Goal: Share content: Share content

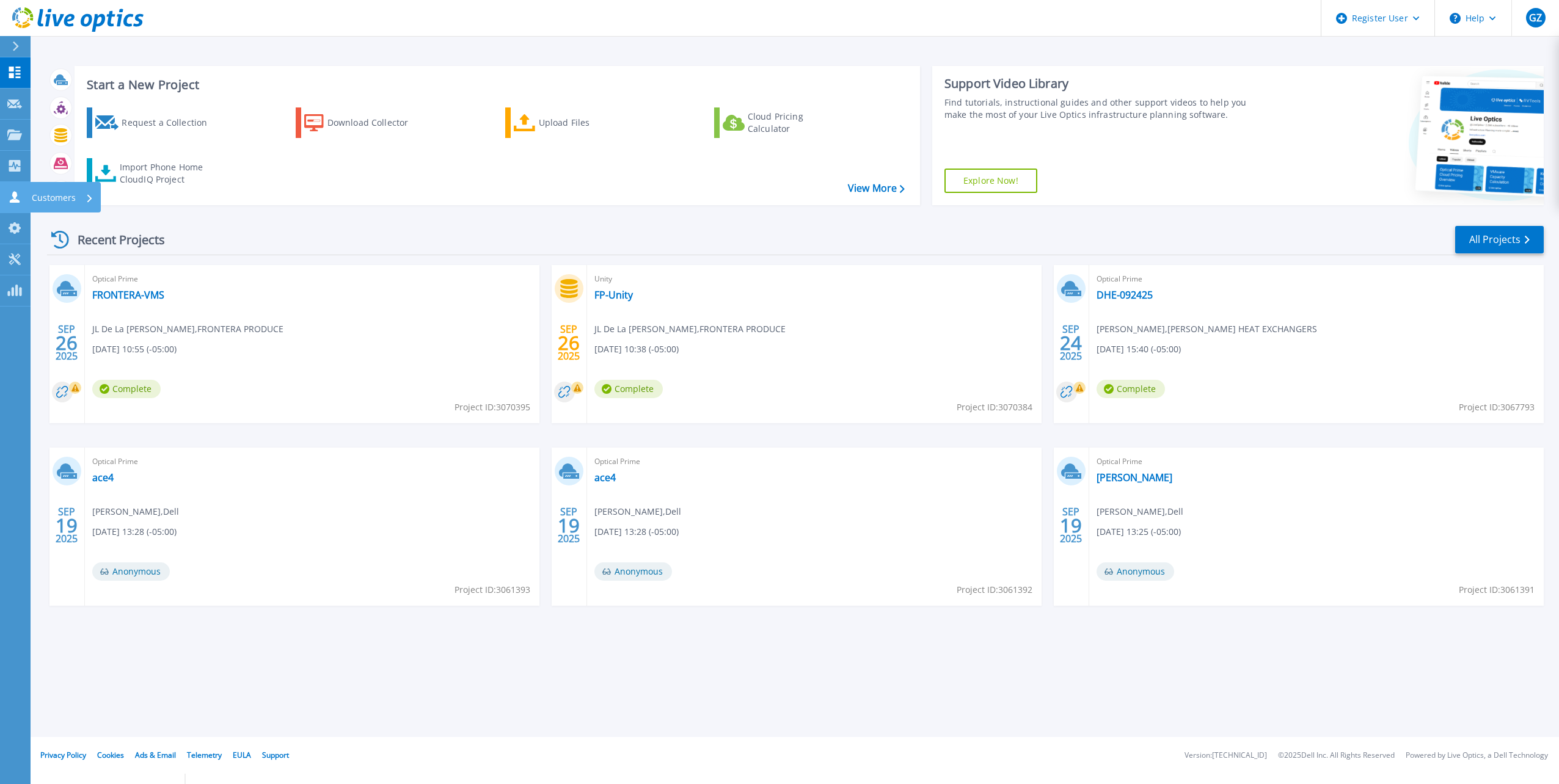
drag, startPoint x: 16, startPoint y: 197, endPoint x: 28, endPoint y: 200, distance: 12.4
click at [16, 197] on icon at bounding box center [15, 197] width 10 height 12
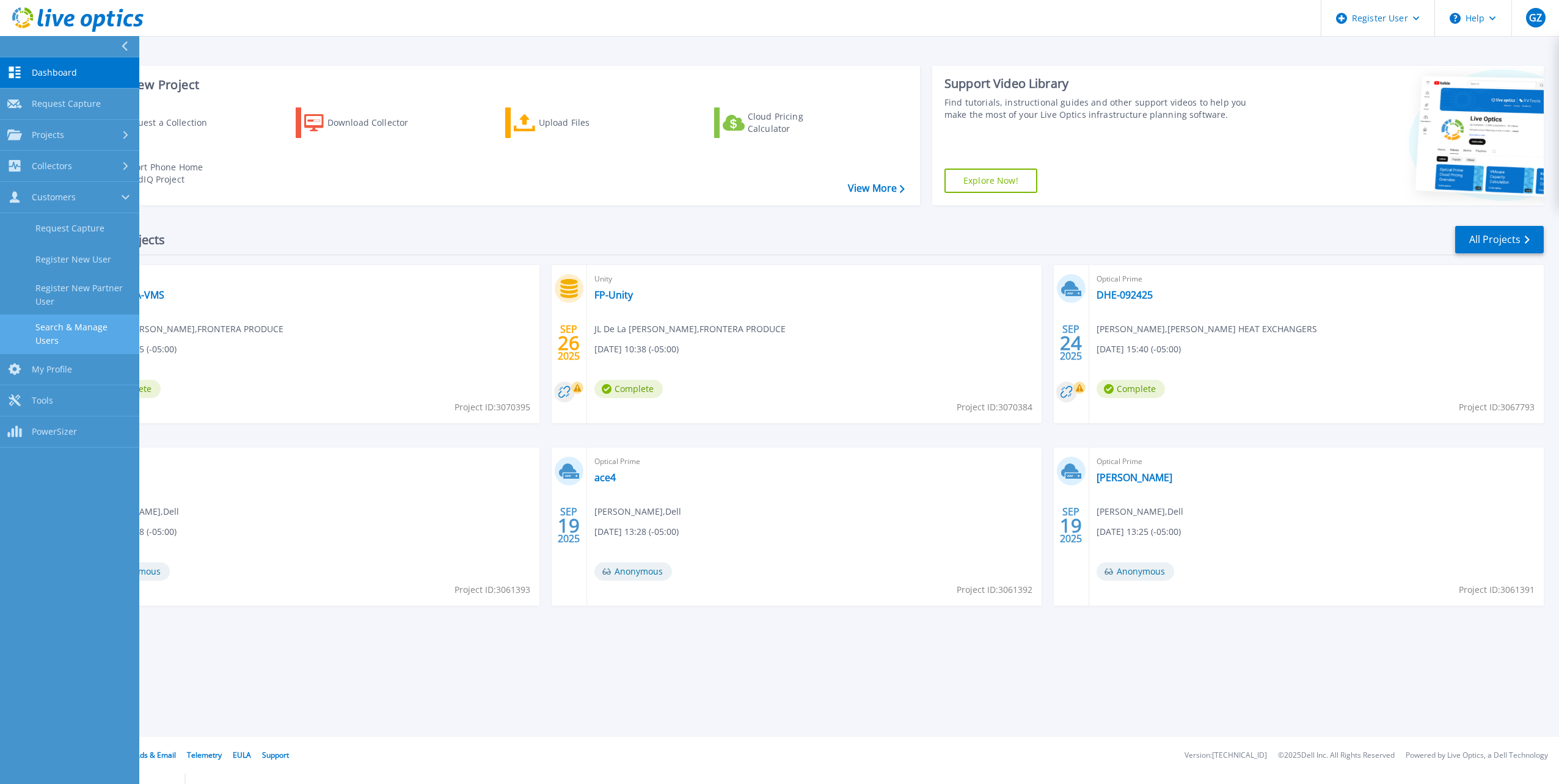
click at [87, 320] on link "Search & Manage Users" at bounding box center [69, 334] width 139 height 39
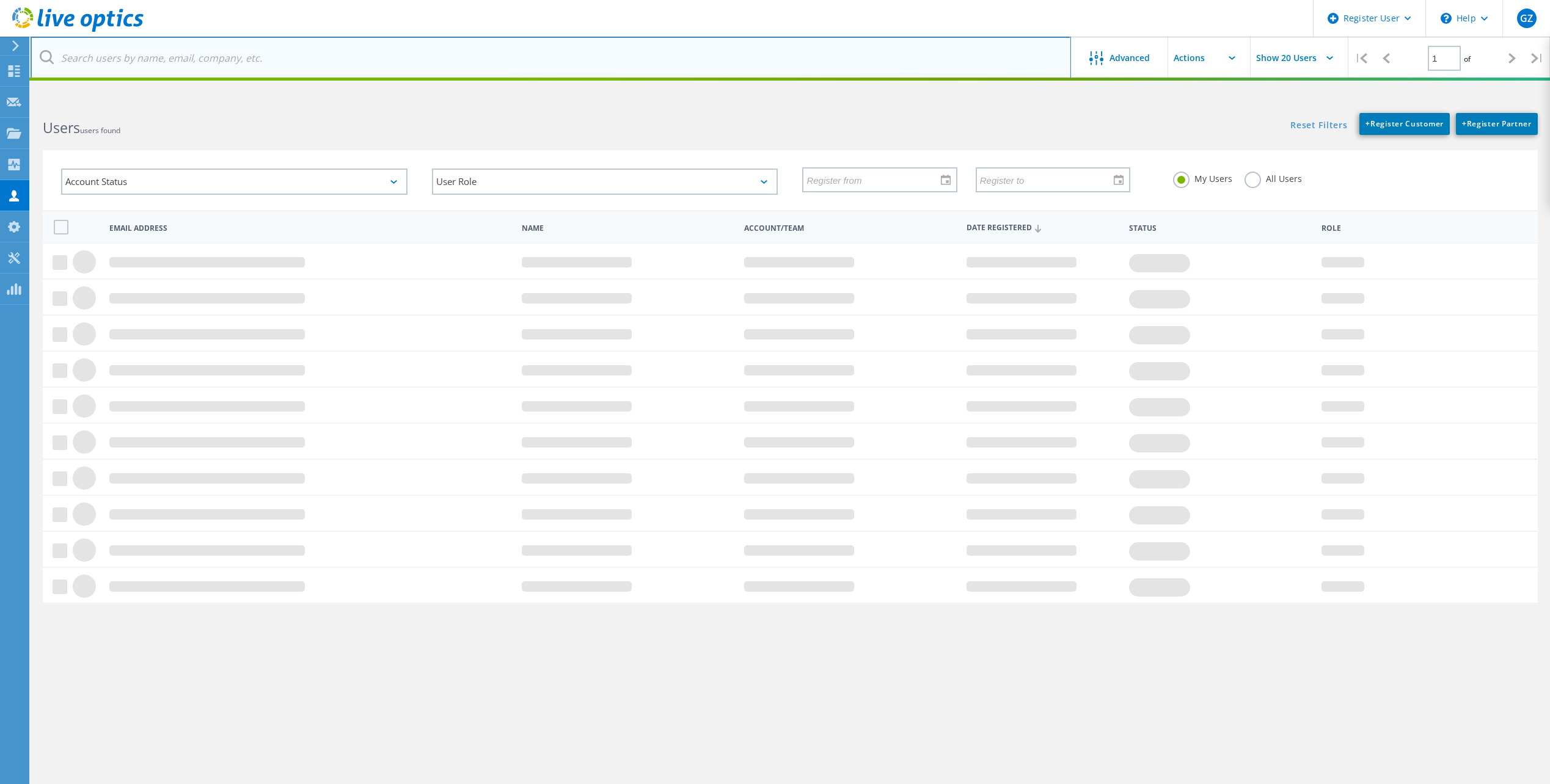
click at [286, 44] on input "text" at bounding box center [550, 58] width 1040 height 43
paste input "aalaniz@swtxc.edu"
type input "[EMAIL_ADDRESS][DOMAIN_NAME]"
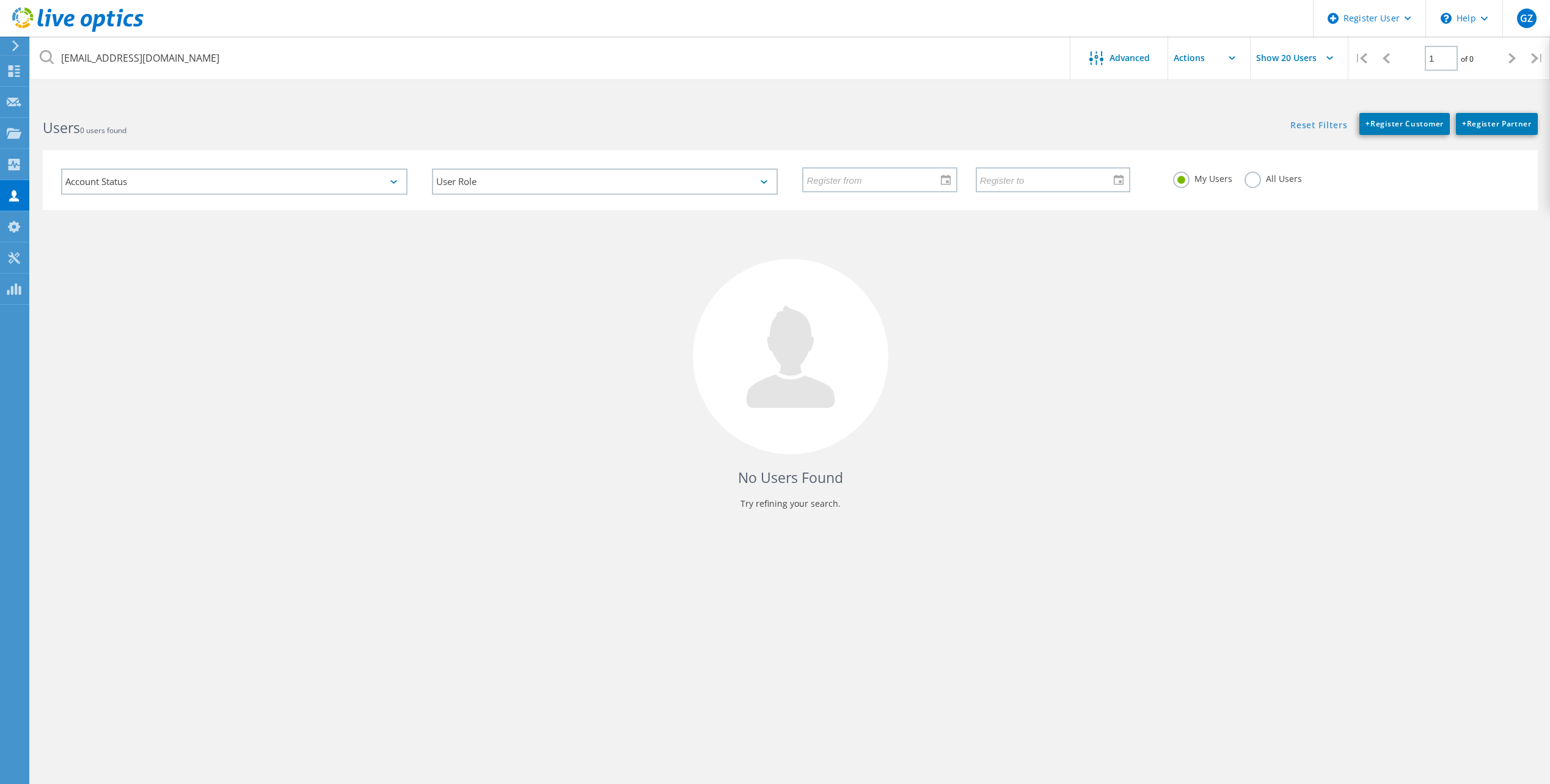
click at [1257, 173] on label "All Users" at bounding box center [1273, 177] width 58 height 12
click at [0, 0] on input "All Users" at bounding box center [0, 0] width 0 height 0
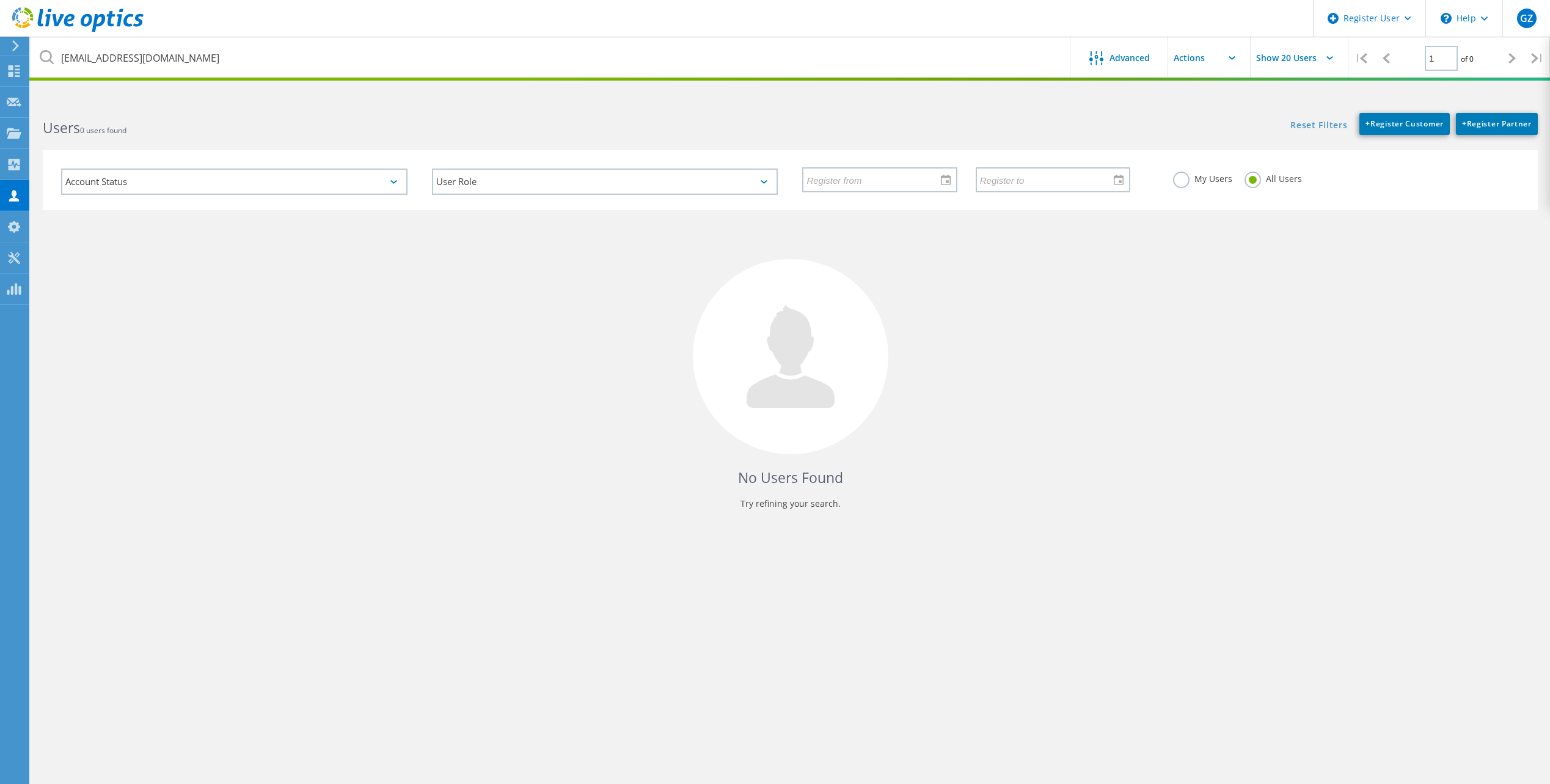
click at [766, 82] on html "Register User \n Help Explore Helpful Articles Contact Support GZ Dell User Gio…" at bounding box center [775, 461] width 1550 height 921
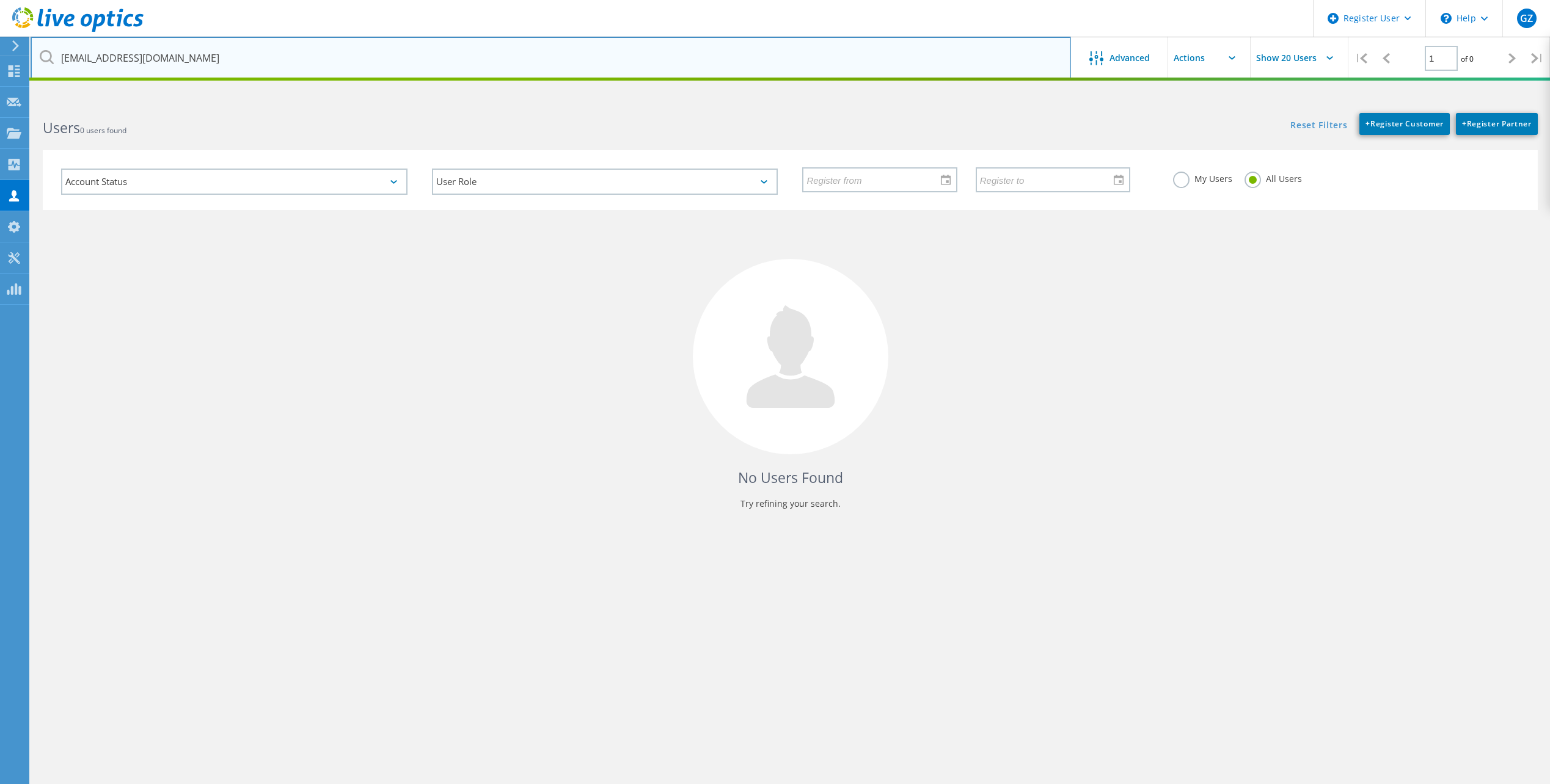
click at [755, 69] on input "[EMAIL_ADDRESS][DOMAIN_NAME]" at bounding box center [550, 58] width 1040 height 43
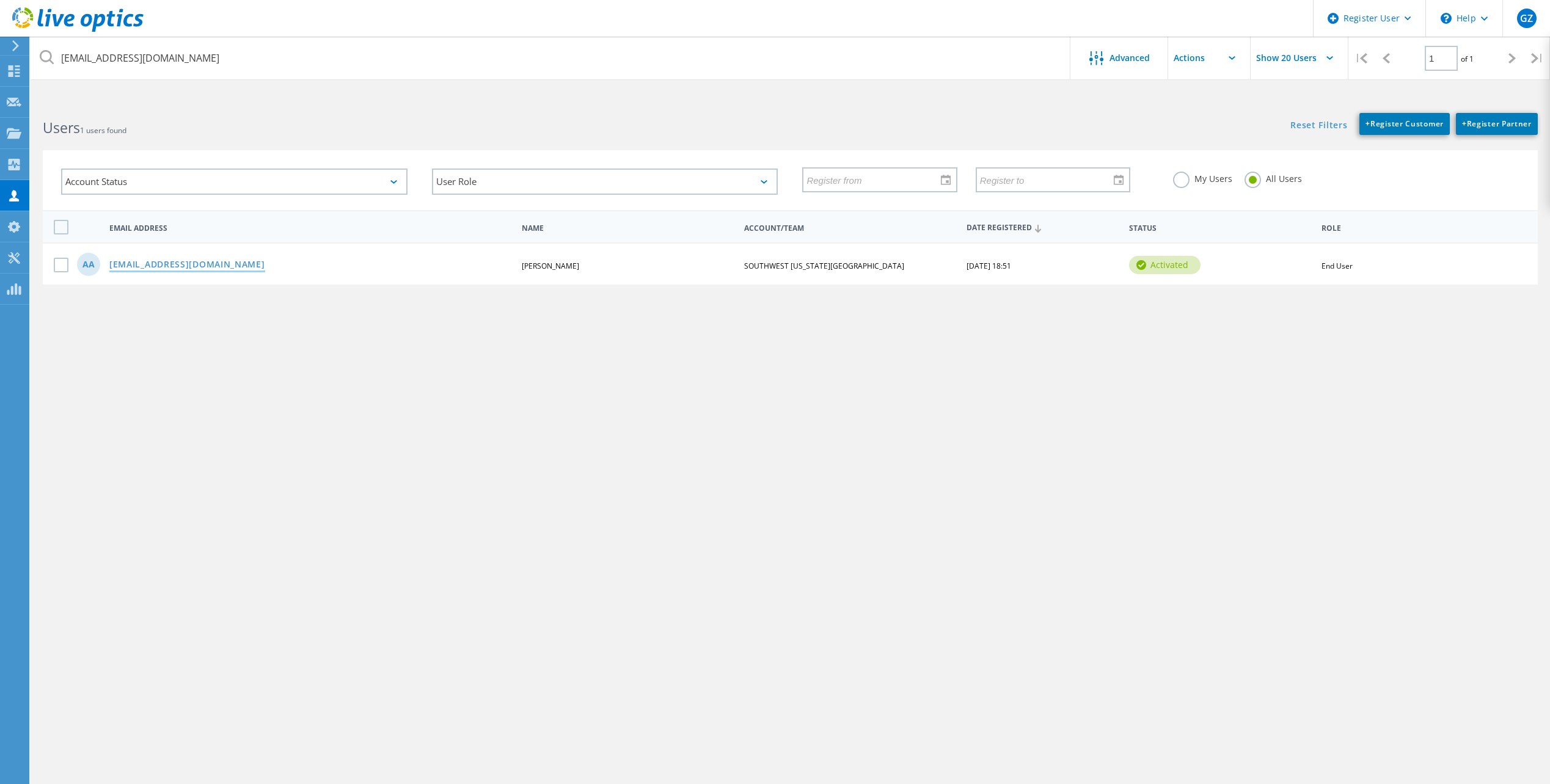
click at [161, 260] on link "[EMAIL_ADDRESS][DOMAIN_NAME]" at bounding box center [187, 265] width 156 height 11
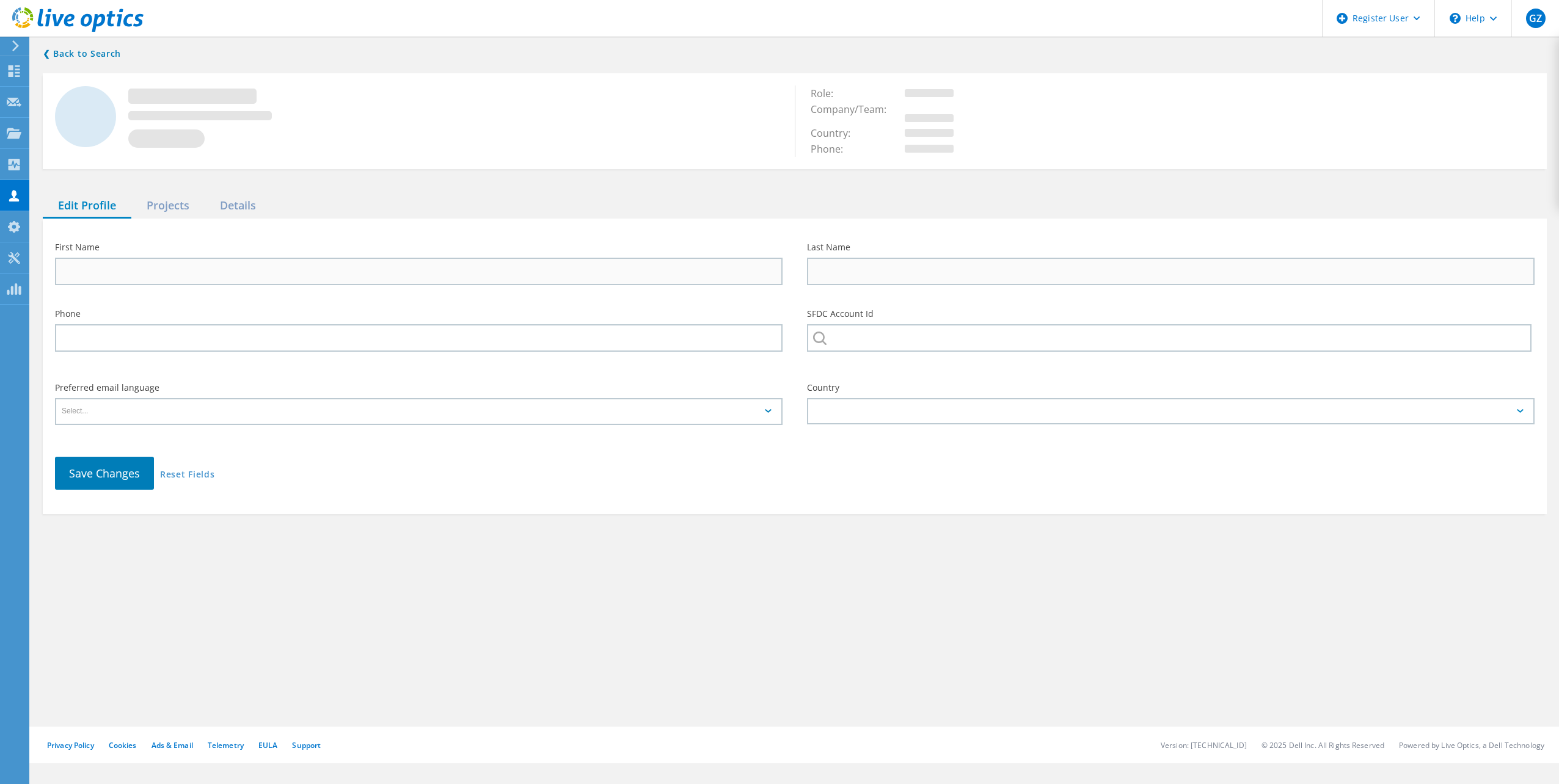
type input "Adan"
type input "Alaniz"
type input "SOUTHWEST [US_STATE][GEOGRAPHIC_DATA]"
type input "English"
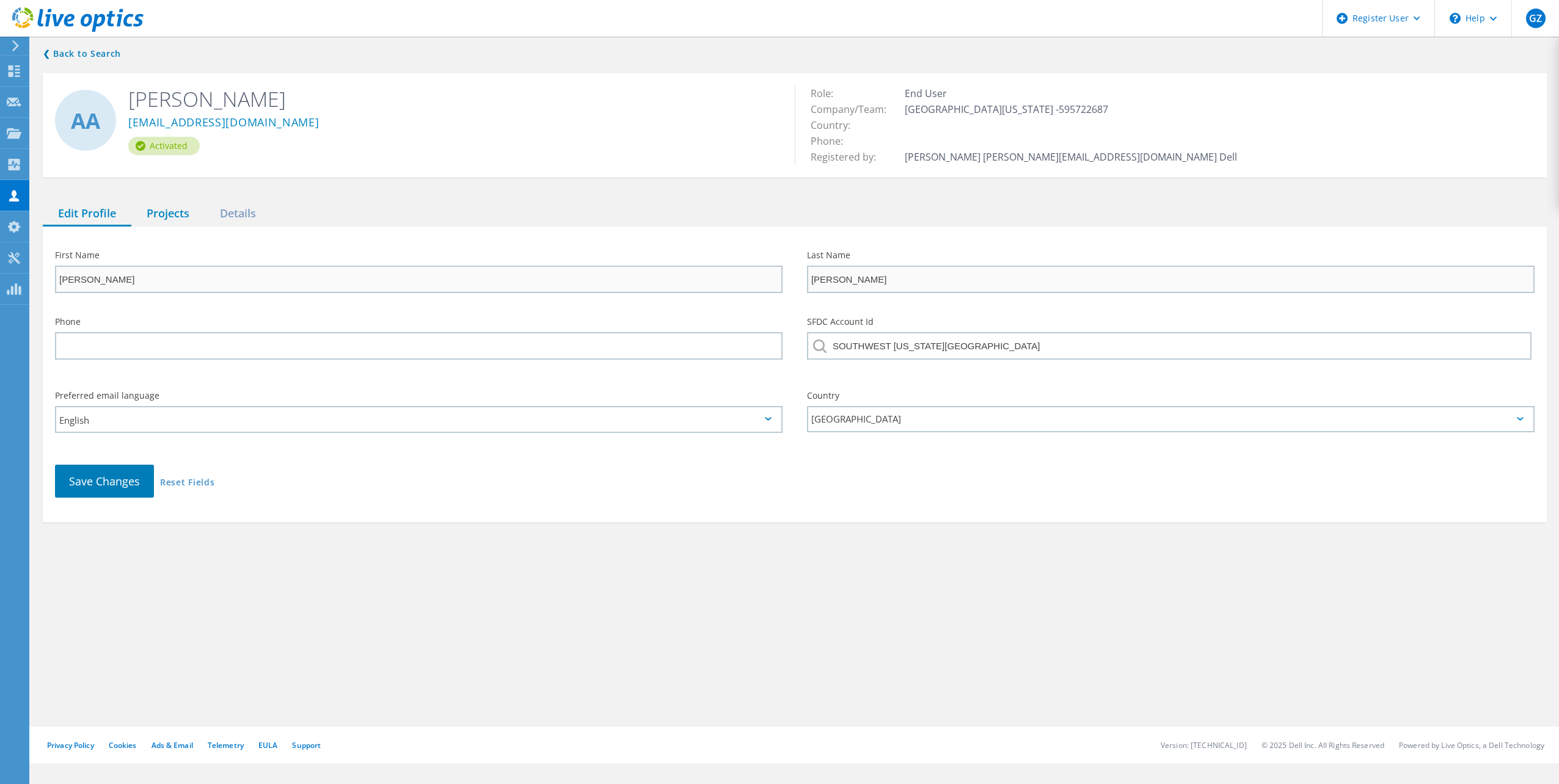
click at [153, 213] on div "Projects" at bounding box center [168, 214] width 74 height 25
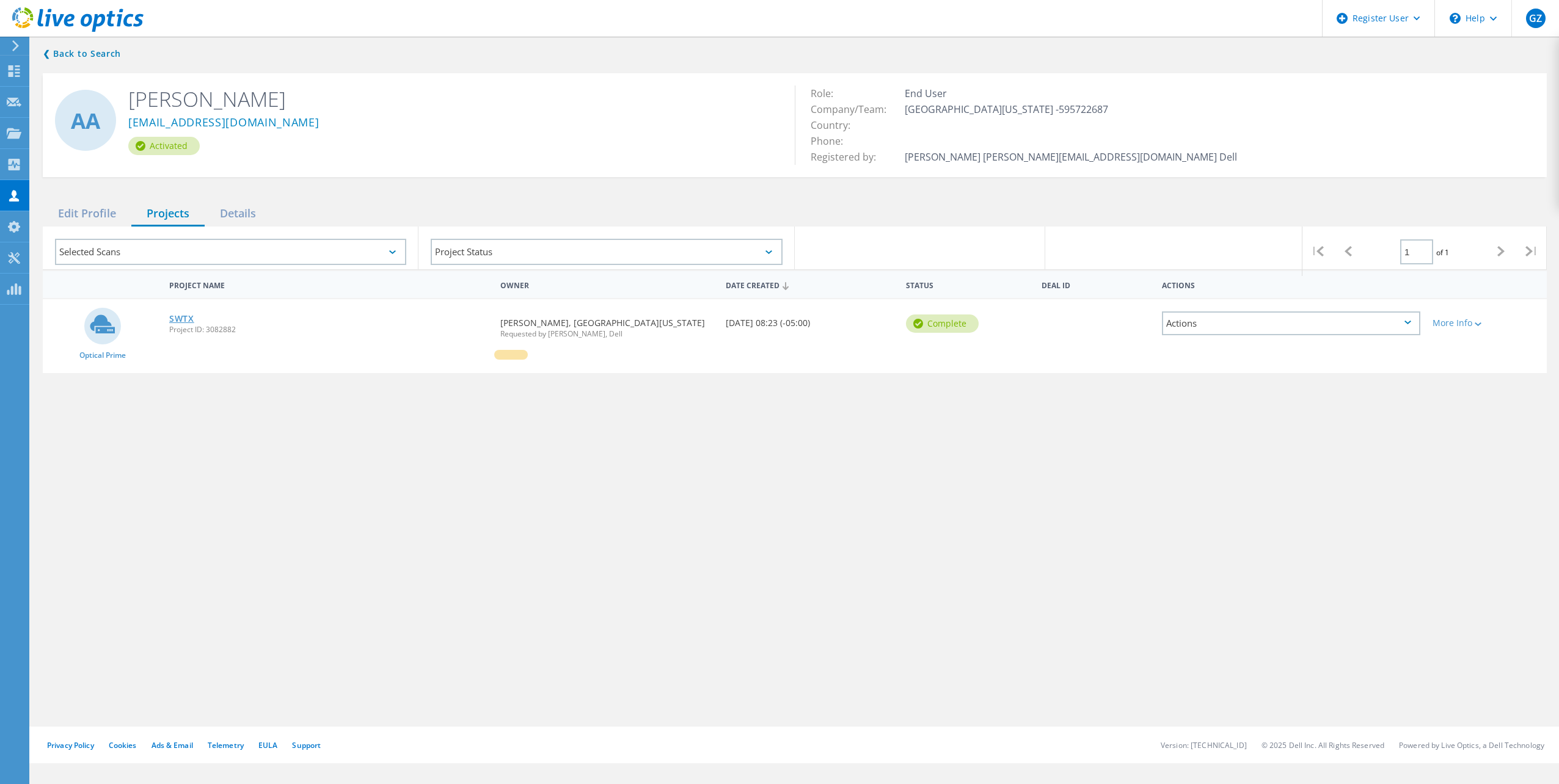
click at [182, 320] on link "SWTX" at bounding box center [182, 319] width 25 height 9
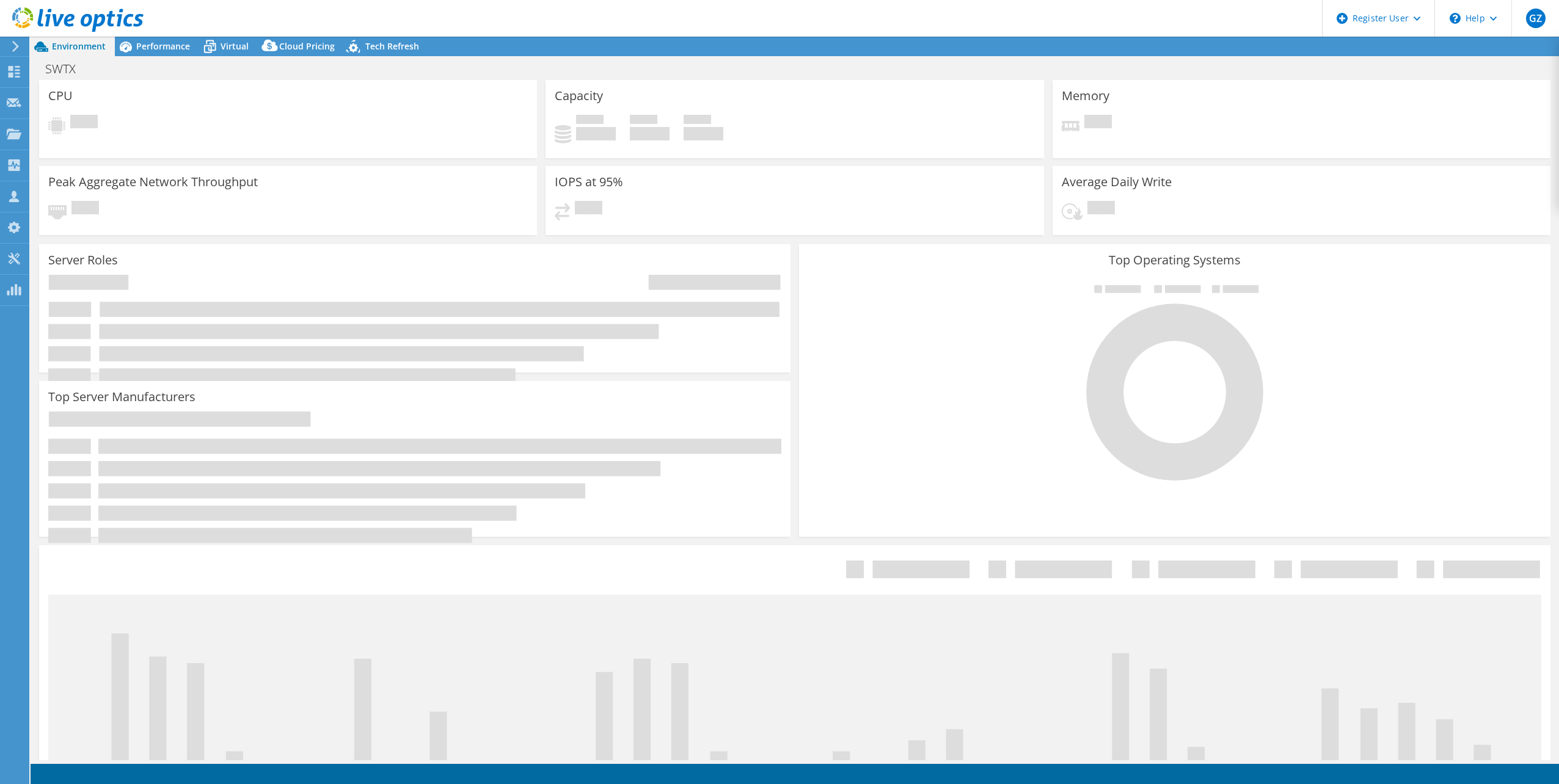
select select "USD"
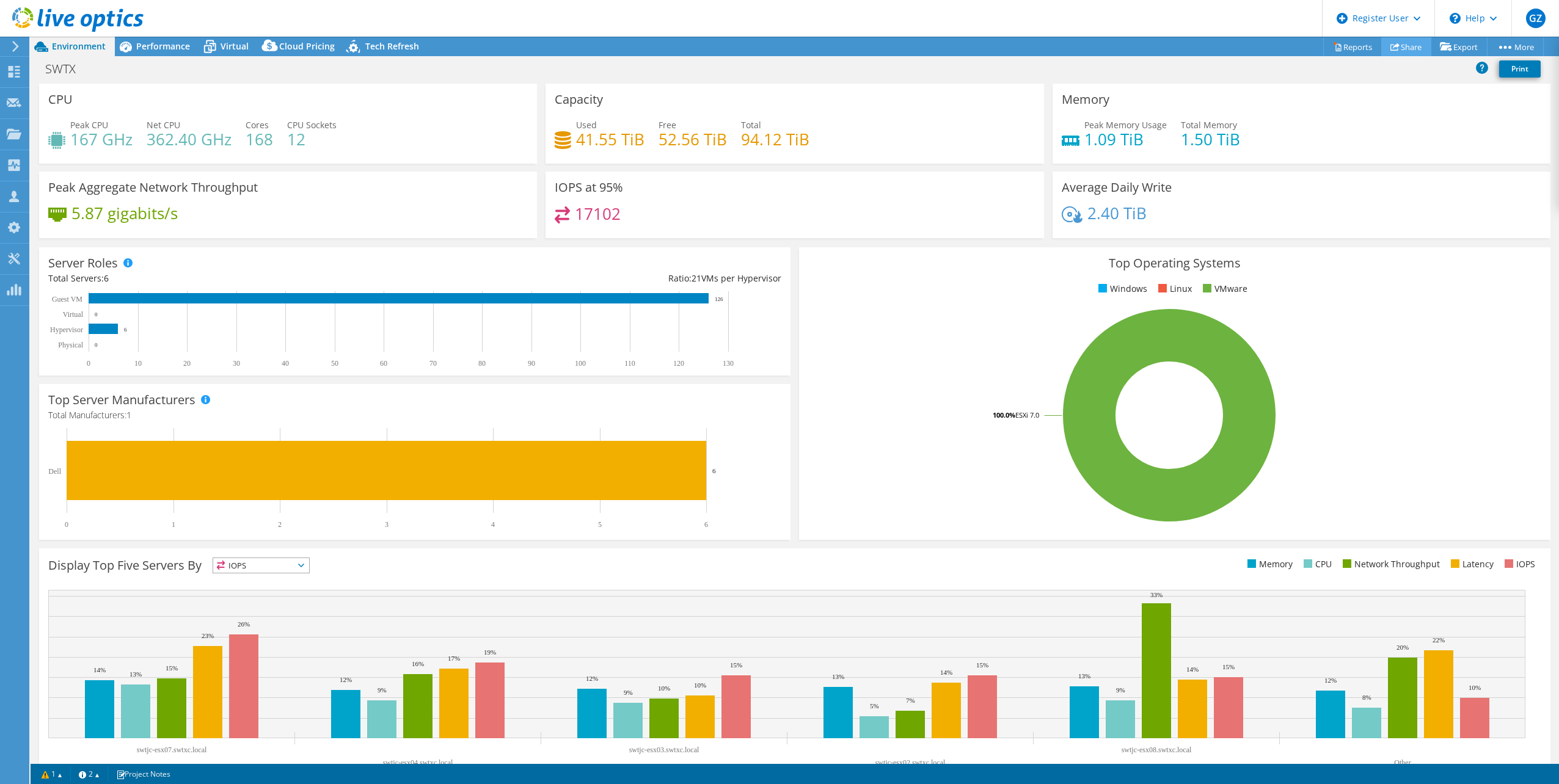
click at [1404, 45] on link "Share" at bounding box center [1406, 46] width 50 height 19
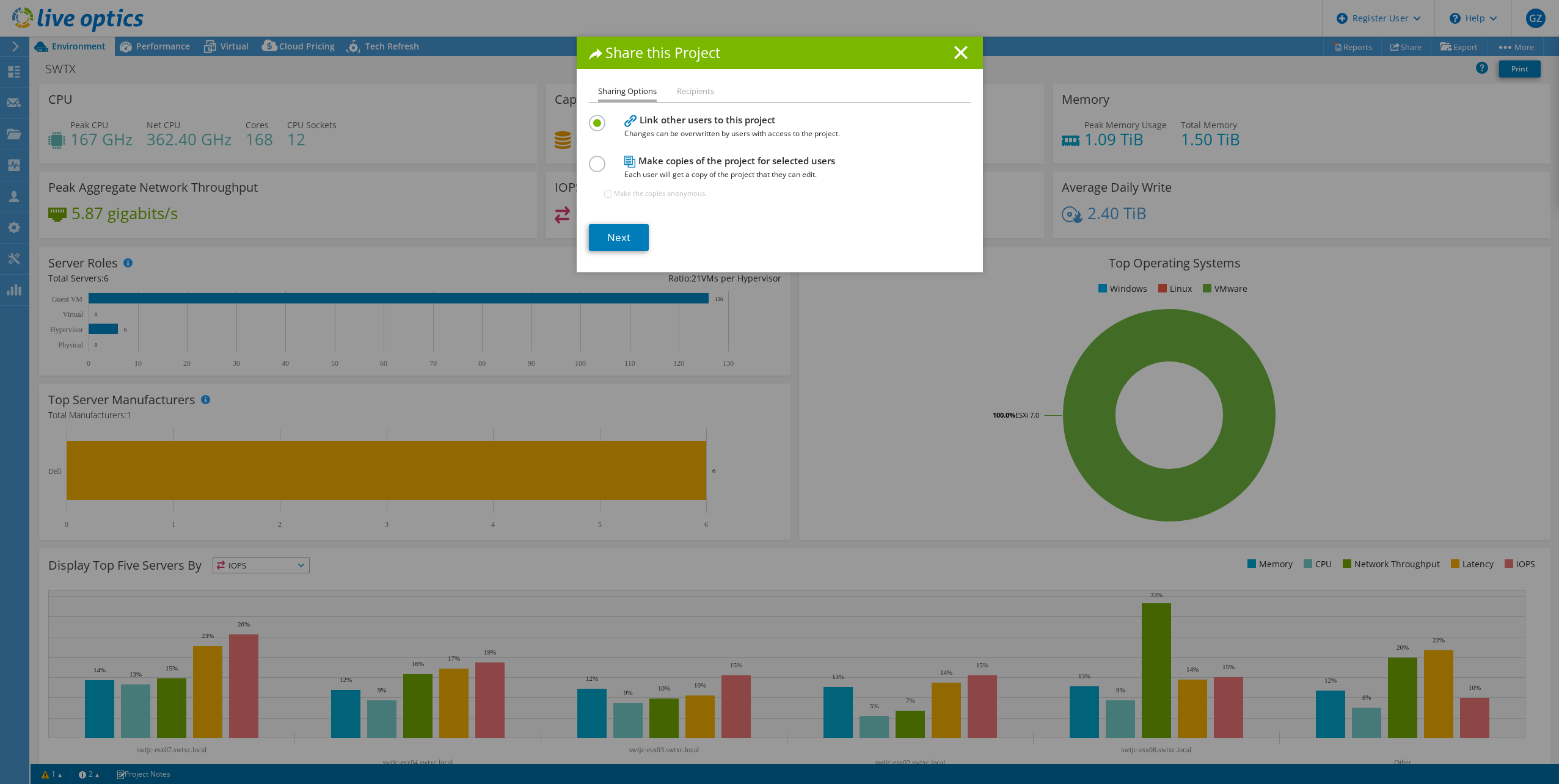
click at [692, 95] on li "Recipients" at bounding box center [695, 92] width 37 height 15
click at [582, 163] on div "Sharing Options Recipients Link other users to this project Changes can be over…" at bounding box center [780, 178] width 406 height 188
click at [590, 159] on label at bounding box center [599, 157] width 22 height 3
click at [0, 0] on input "radio" at bounding box center [0, 0] width 0 height 0
click at [626, 230] on link "Next" at bounding box center [619, 237] width 60 height 27
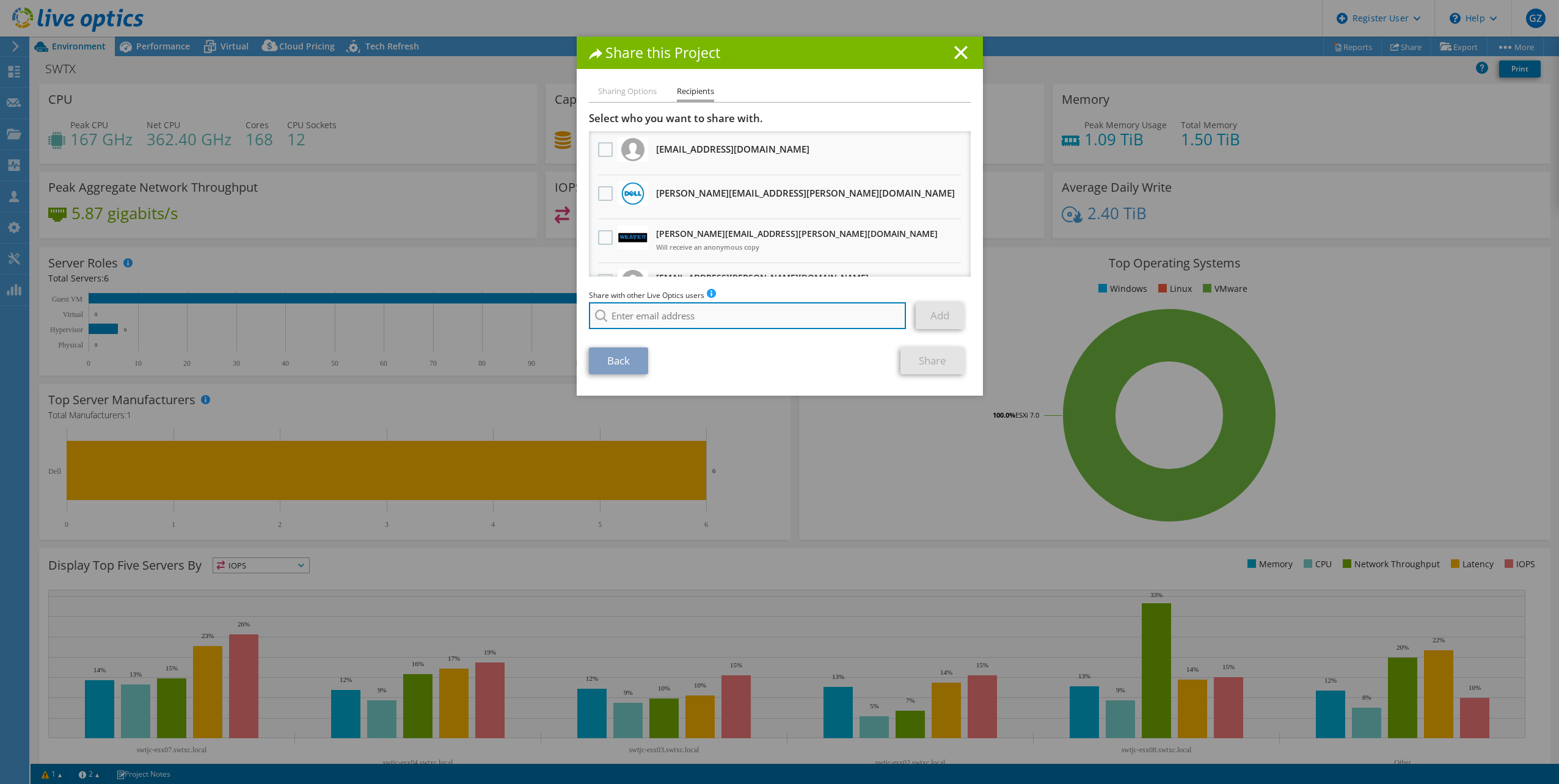
click at [639, 316] on input "search" at bounding box center [748, 315] width 318 height 27
paste input "[EMAIL_ADDRESS][DOMAIN_NAME]"
click at [666, 332] on li "[EMAIL_ADDRESS][DOMAIN_NAME]" at bounding box center [659, 332] width 140 height 15
type input "[EMAIL_ADDRESS][DOMAIN_NAME]"
click at [948, 317] on link "Add" at bounding box center [940, 315] width 48 height 27
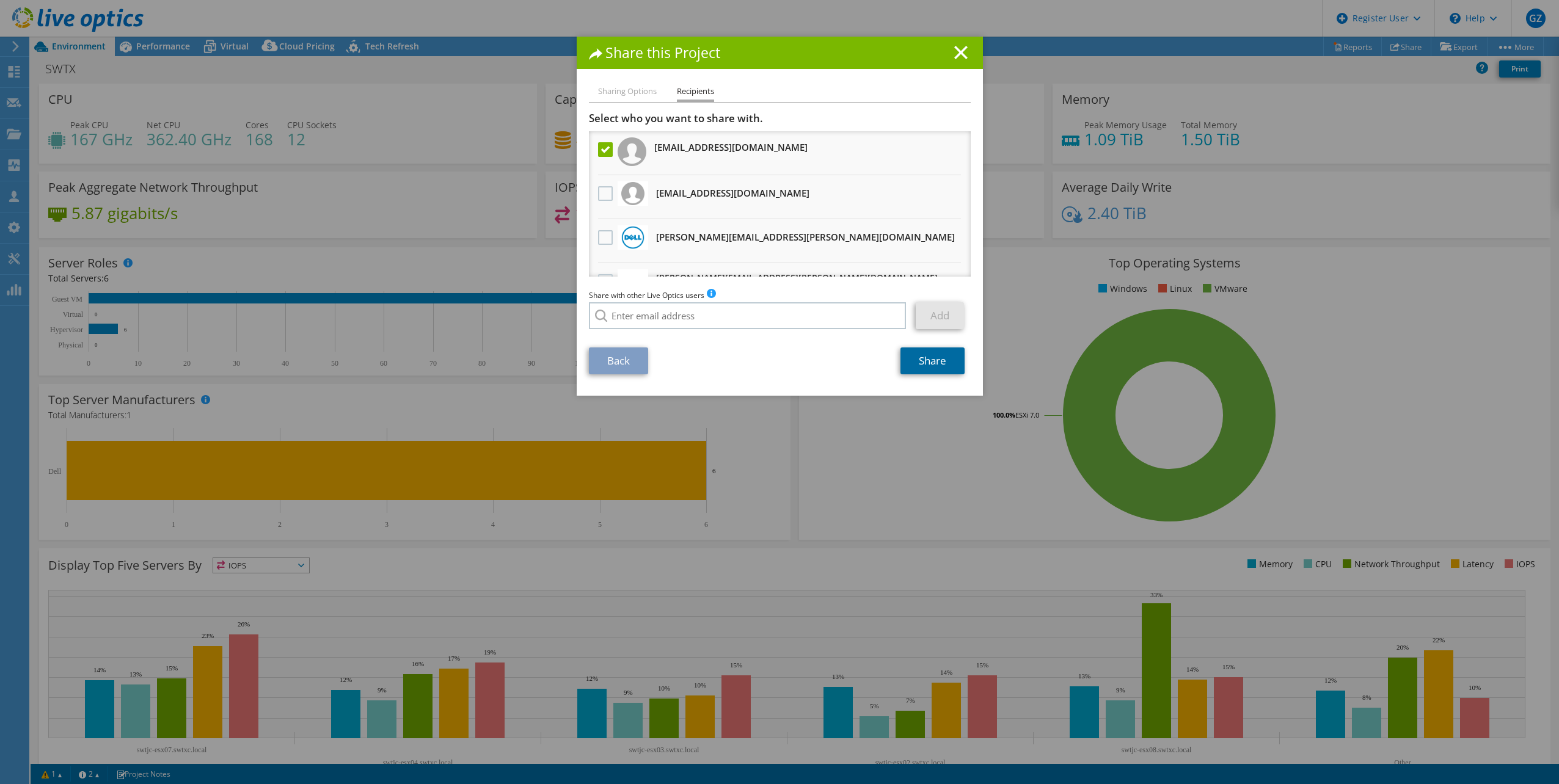
click at [917, 363] on link "Share" at bounding box center [933, 360] width 64 height 27
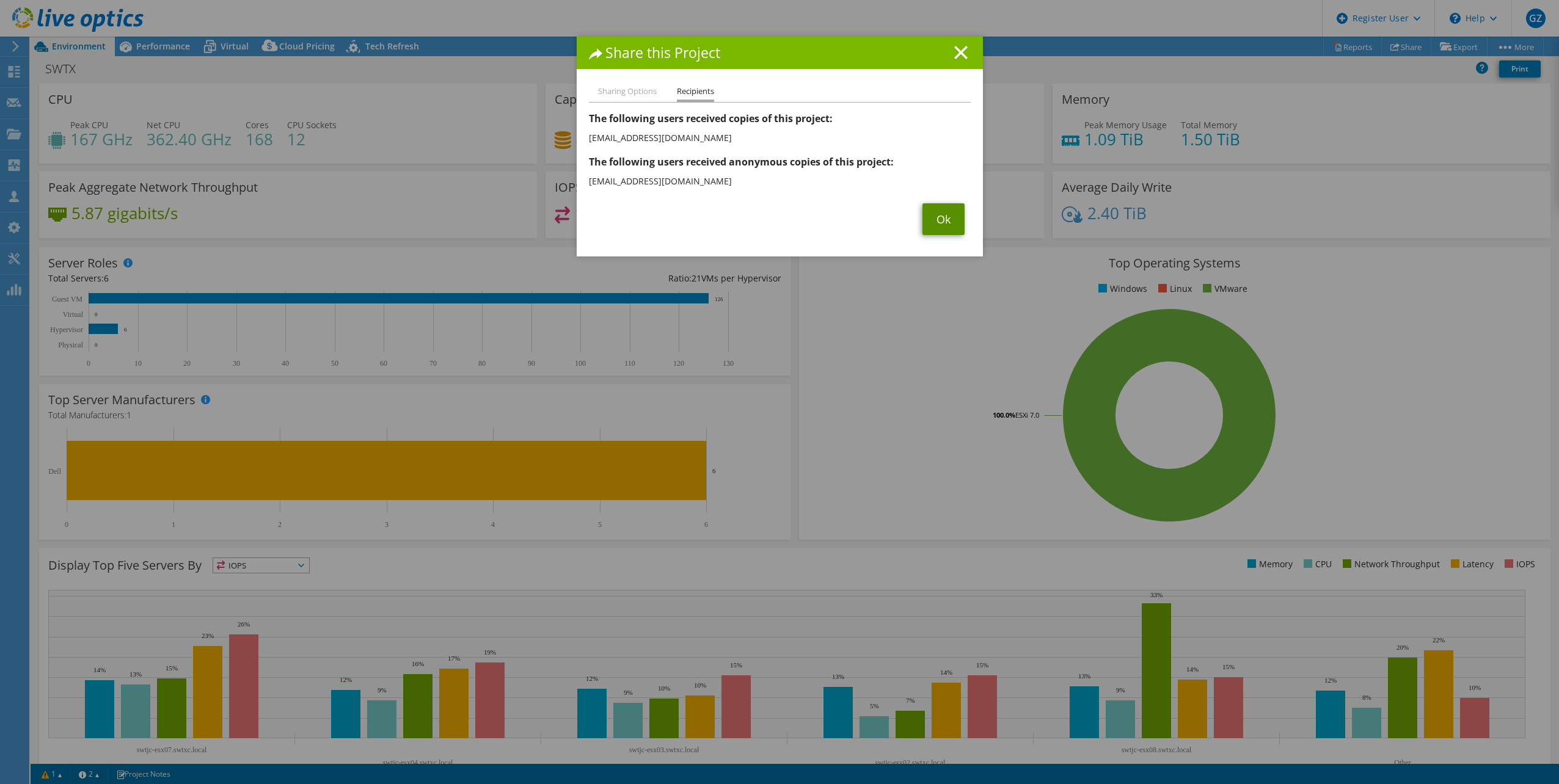
click at [946, 232] on link "Ok" at bounding box center [943, 219] width 42 height 32
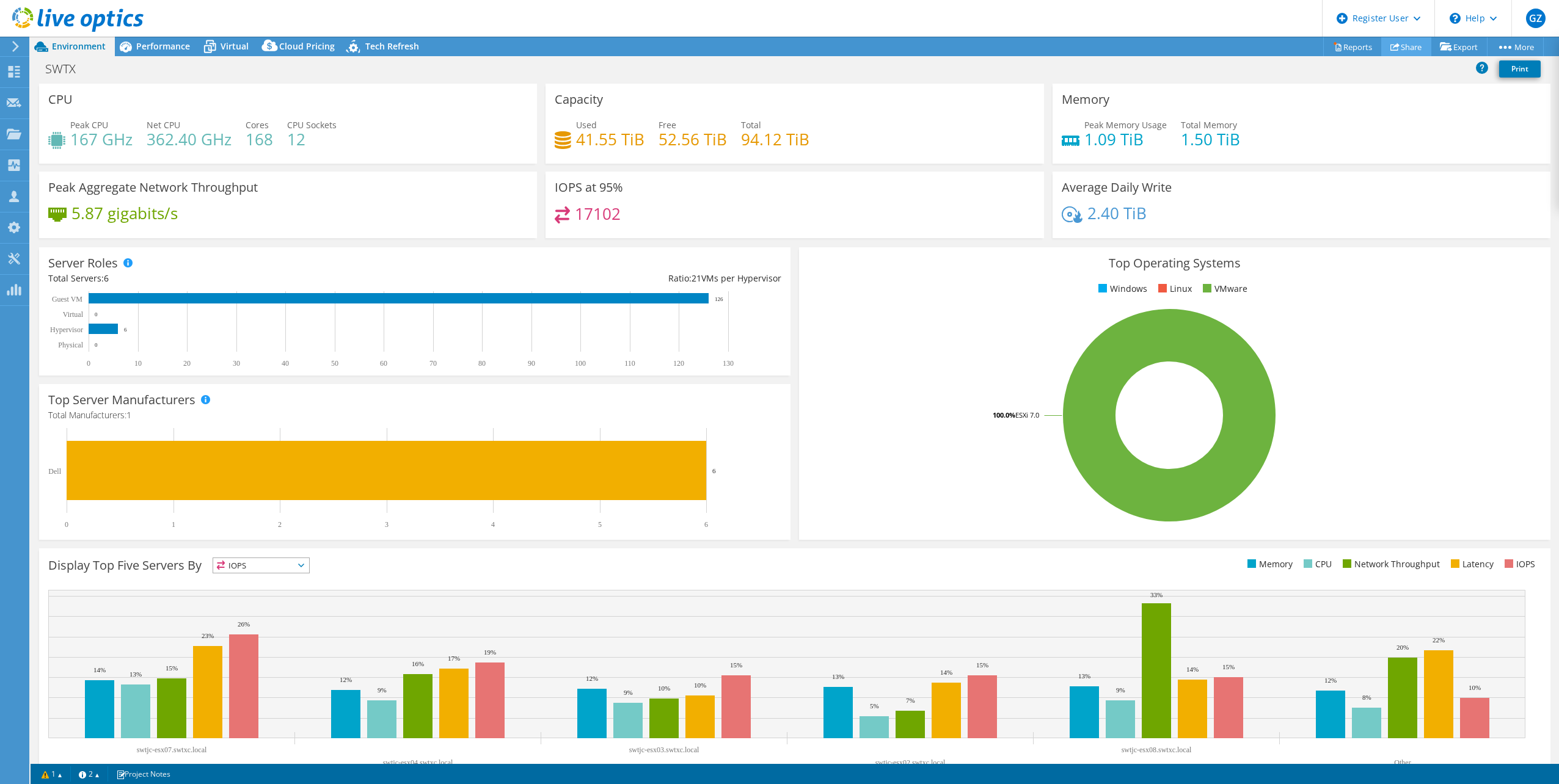
click at [1398, 50] on link "Share" at bounding box center [1406, 46] width 50 height 19
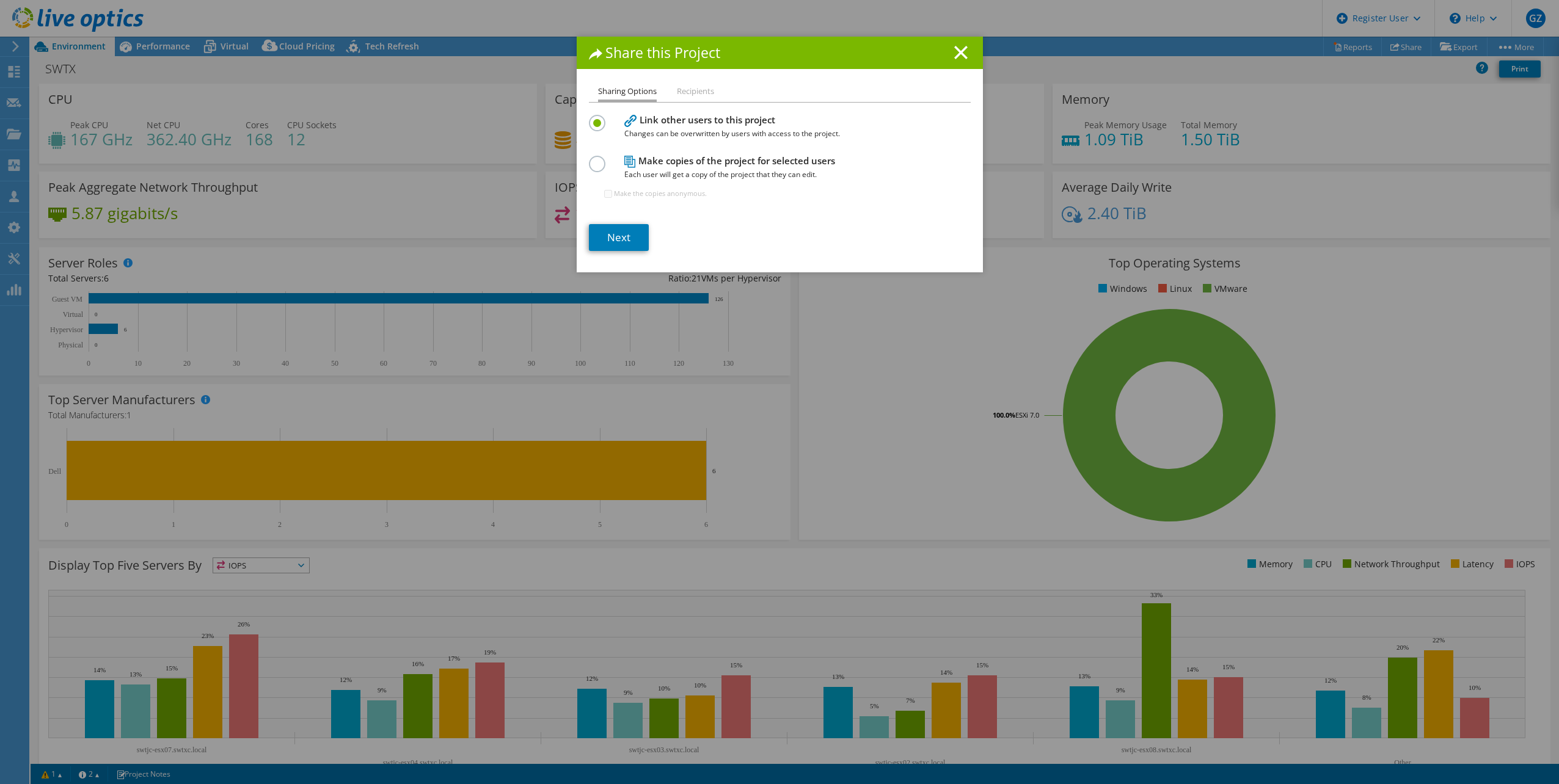
click at [958, 59] on h1 "Share this Project" at bounding box center [780, 53] width 382 height 14
click at [961, 55] on icon at bounding box center [961, 53] width 14 height 14
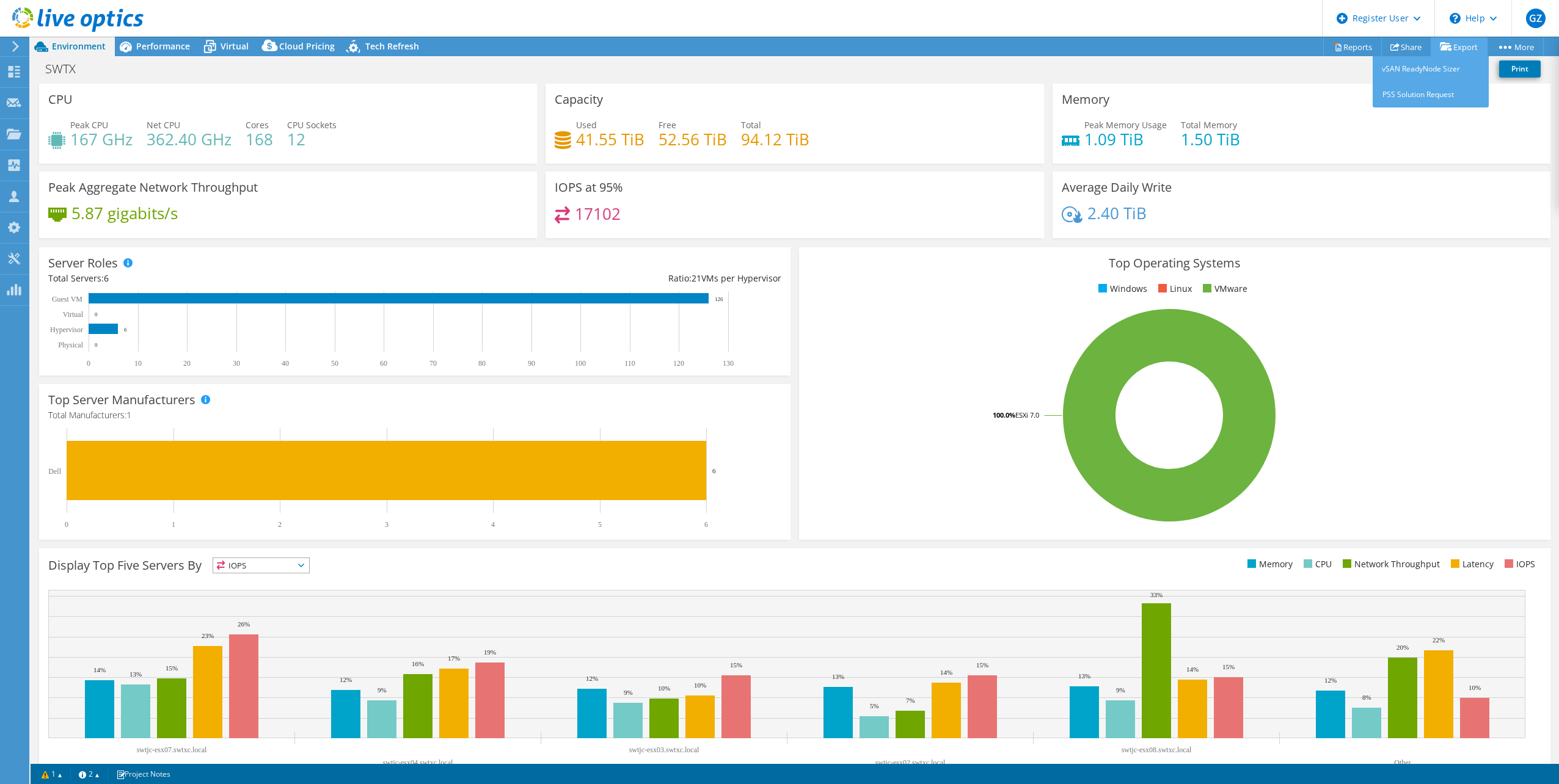
click at [1463, 49] on link "Export" at bounding box center [1459, 46] width 57 height 19
click at [1349, 43] on link "Reports" at bounding box center [1352, 46] width 59 height 19
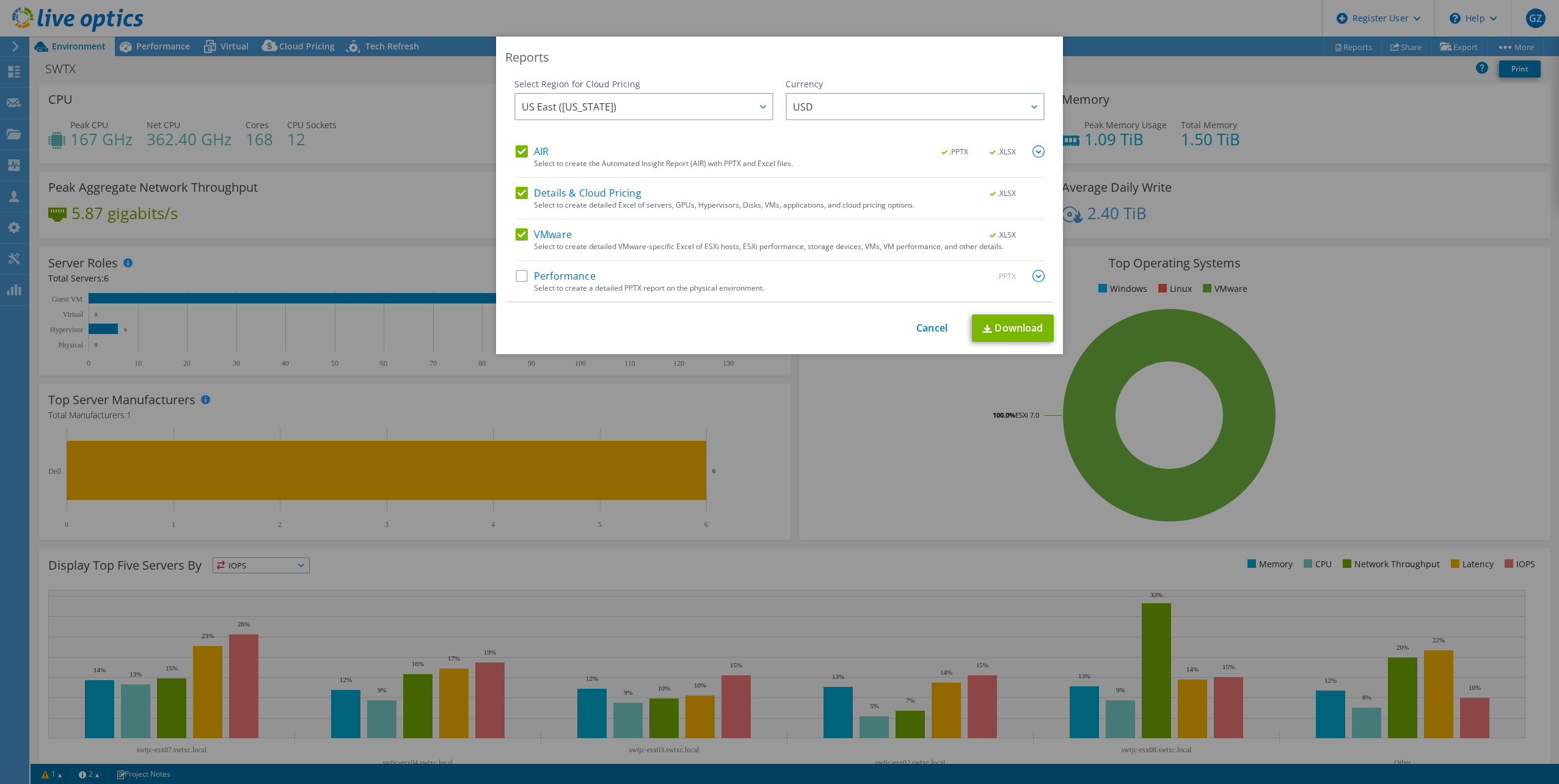
click at [518, 282] on div "Performance .PPTX" at bounding box center [780, 277] width 529 height 14
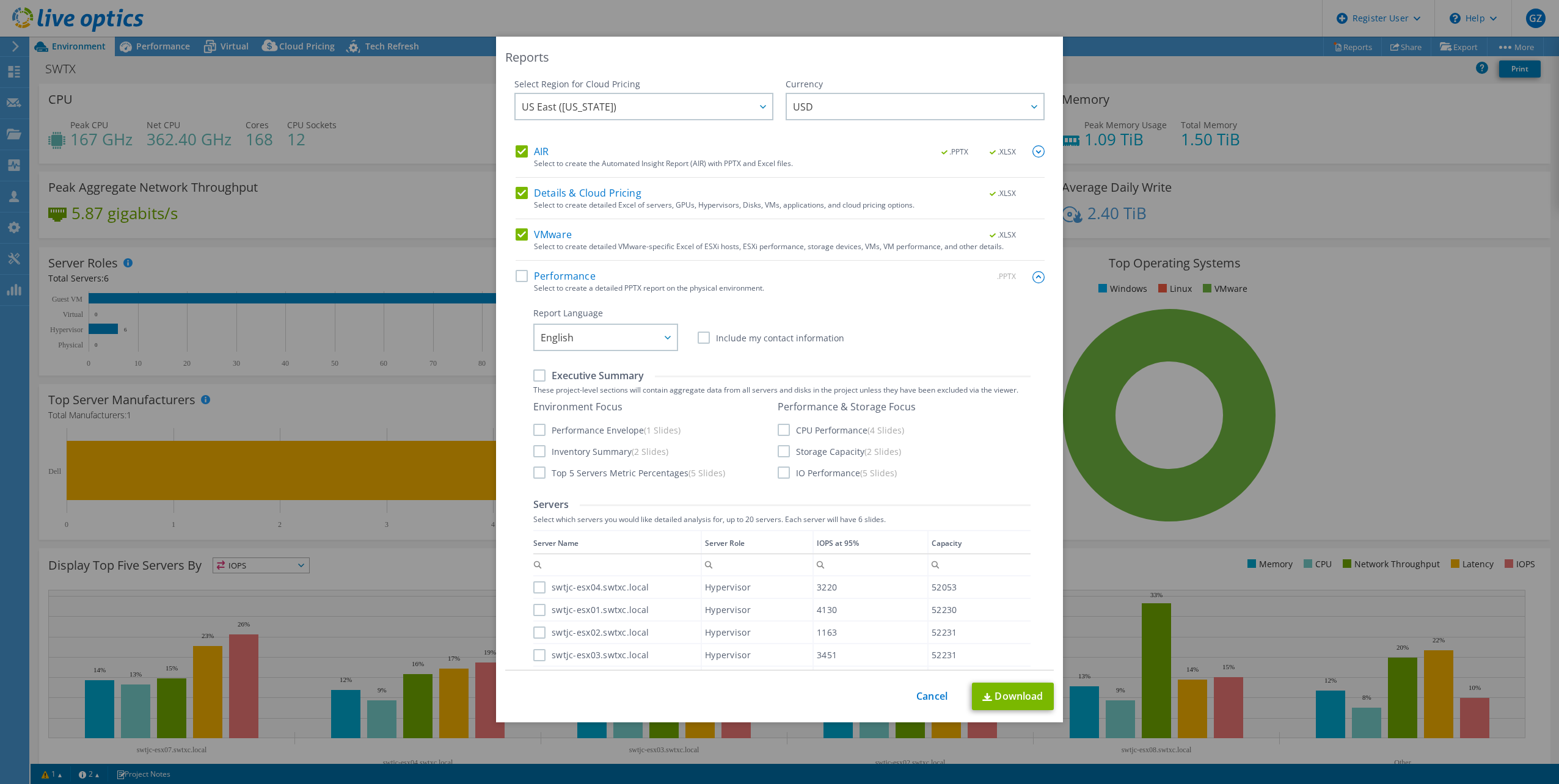
click at [517, 279] on label "Performance" at bounding box center [556, 276] width 80 height 12
click at [0, 0] on input "Performance" at bounding box center [0, 0] width 0 height 0
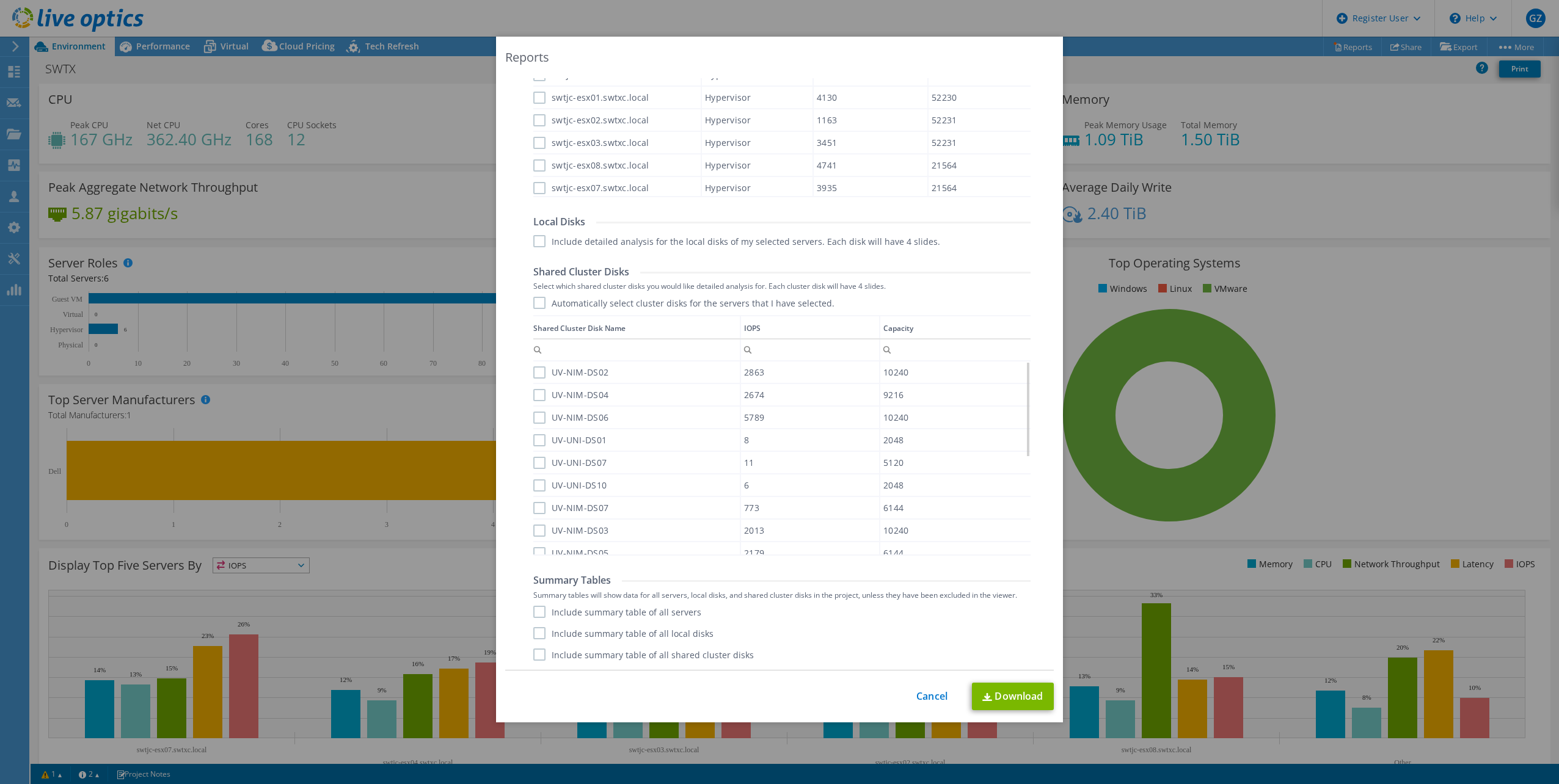
scroll to position [146, 0]
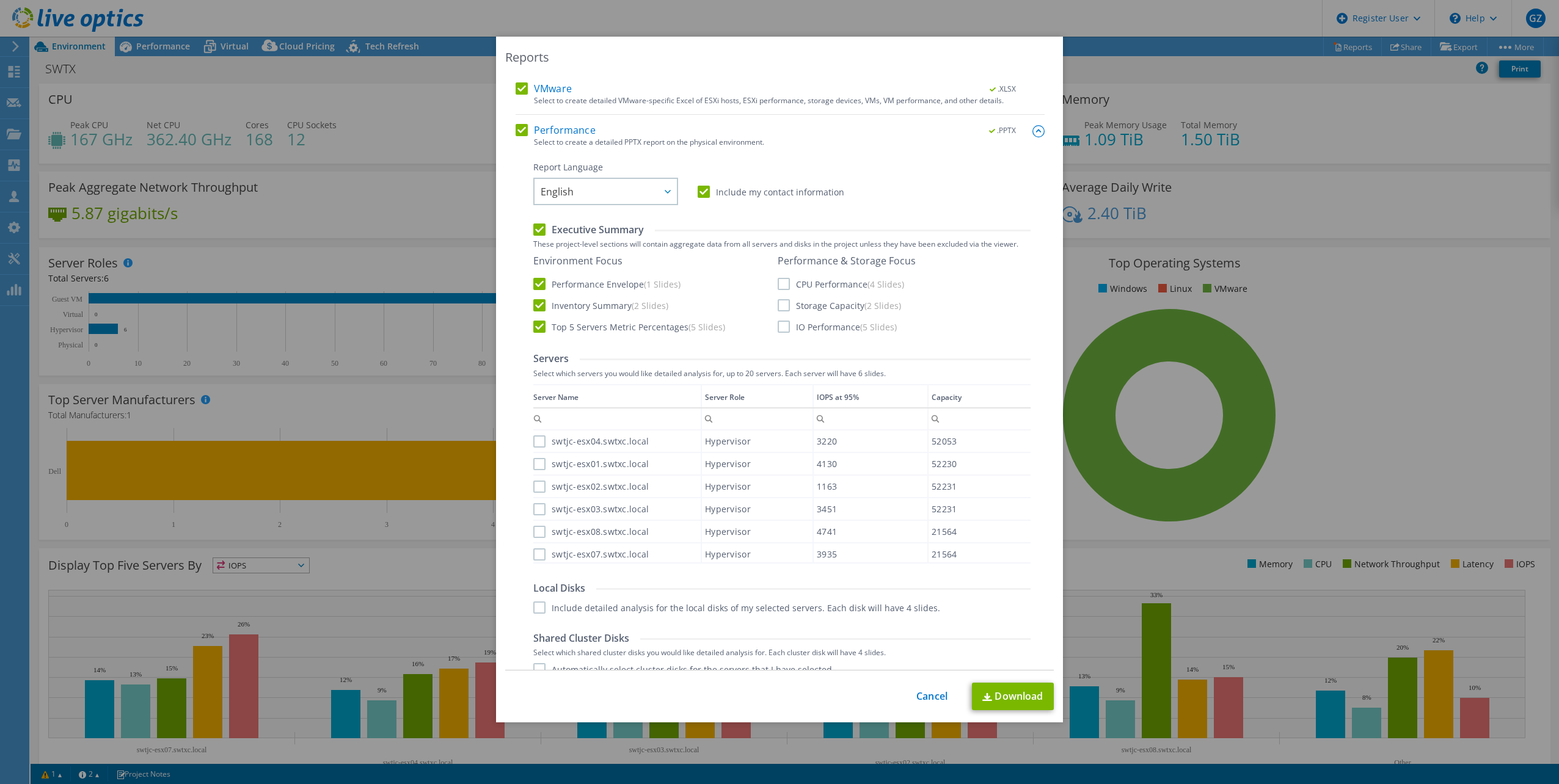
click at [534, 607] on label "Include detailed analysis for the local disks of my selected servers. Each disk…" at bounding box center [737, 608] width 407 height 12
click at [0, 0] on input "Include detailed analysis for the local disks of my selected servers. Each disk…" at bounding box center [0, 0] width 0 height 0
click at [539, 441] on label "swtjc-esx04.swtxc.local" at bounding box center [591, 441] width 116 height 12
click at [0, 0] on input "swtjc-esx04.swtxc.local" at bounding box center [0, 0] width 0 height 0
click at [535, 462] on label "swtjc-esx01.swtxc.local" at bounding box center [591, 464] width 116 height 12
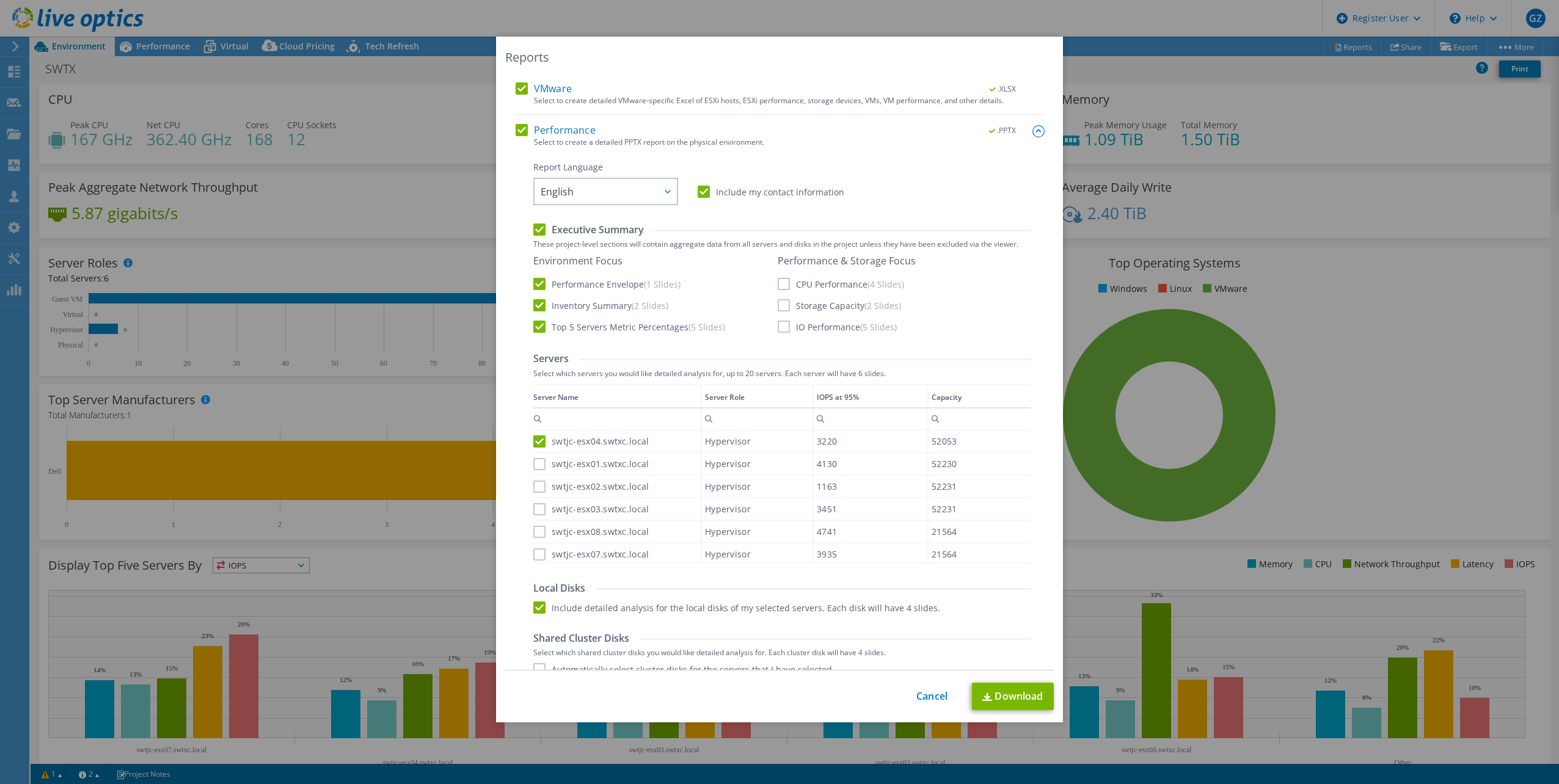
click at [0, 0] on input "swtjc-esx01.swtxc.local" at bounding box center [0, 0] width 0 height 0
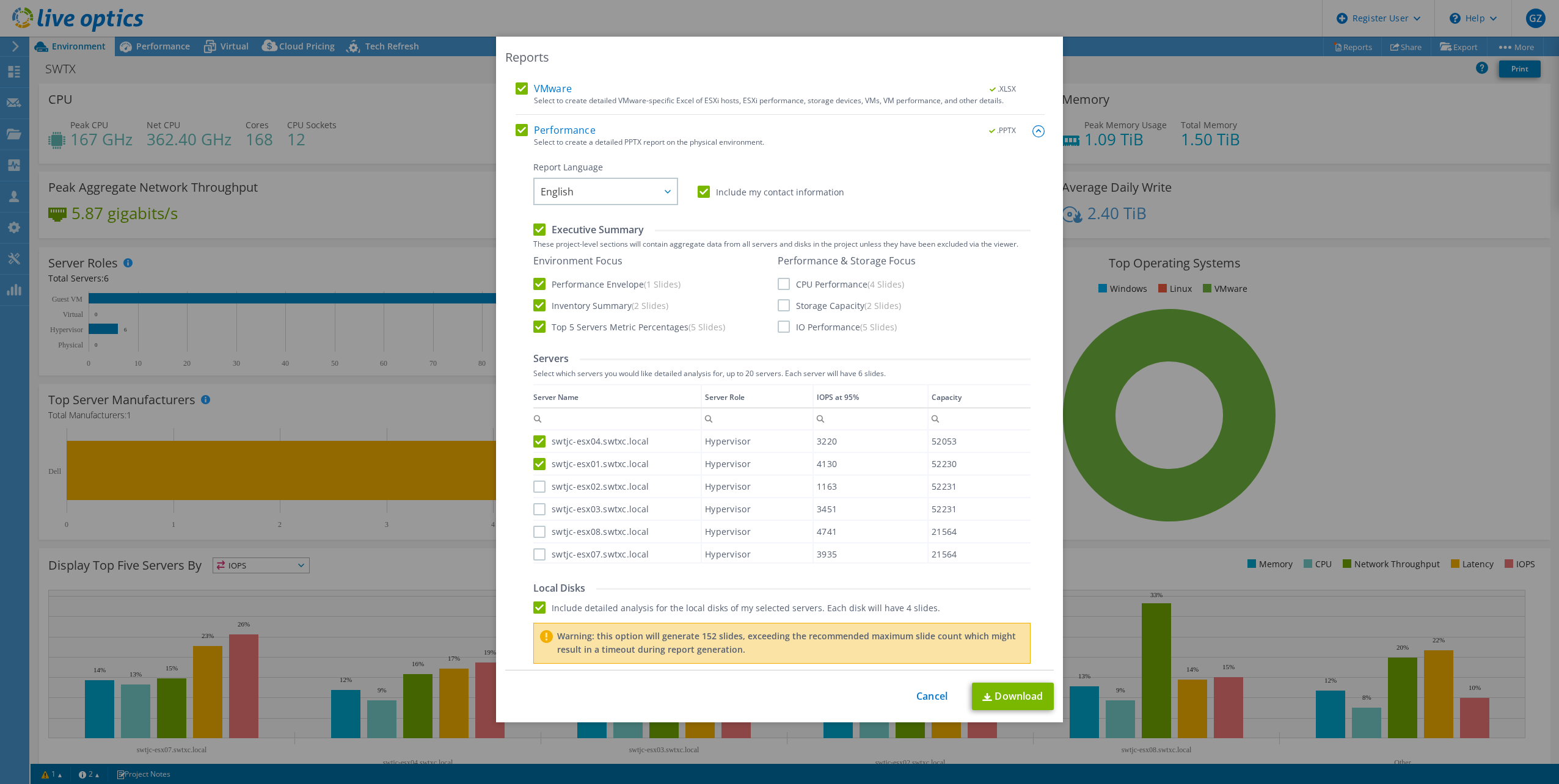
click at [536, 486] on label "swtjc-esx02.swtxc.local" at bounding box center [591, 487] width 116 height 12
click at [0, 0] on input "swtjc-esx02.swtxc.local" at bounding box center [0, 0] width 0 height 0
click at [536, 509] on label "swtjc-esx03.swtxc.local" at bounding box center [591, 509] width 116 height 12
click at [0, 0] on input "swtjc-esx03.swtxc.local" at bounding box center [0, 0] width 0 height 0
click at [533, 532] on label "swtjc-esx08.swtxc.local" at bounding box center [591, 532] width 116 height 12
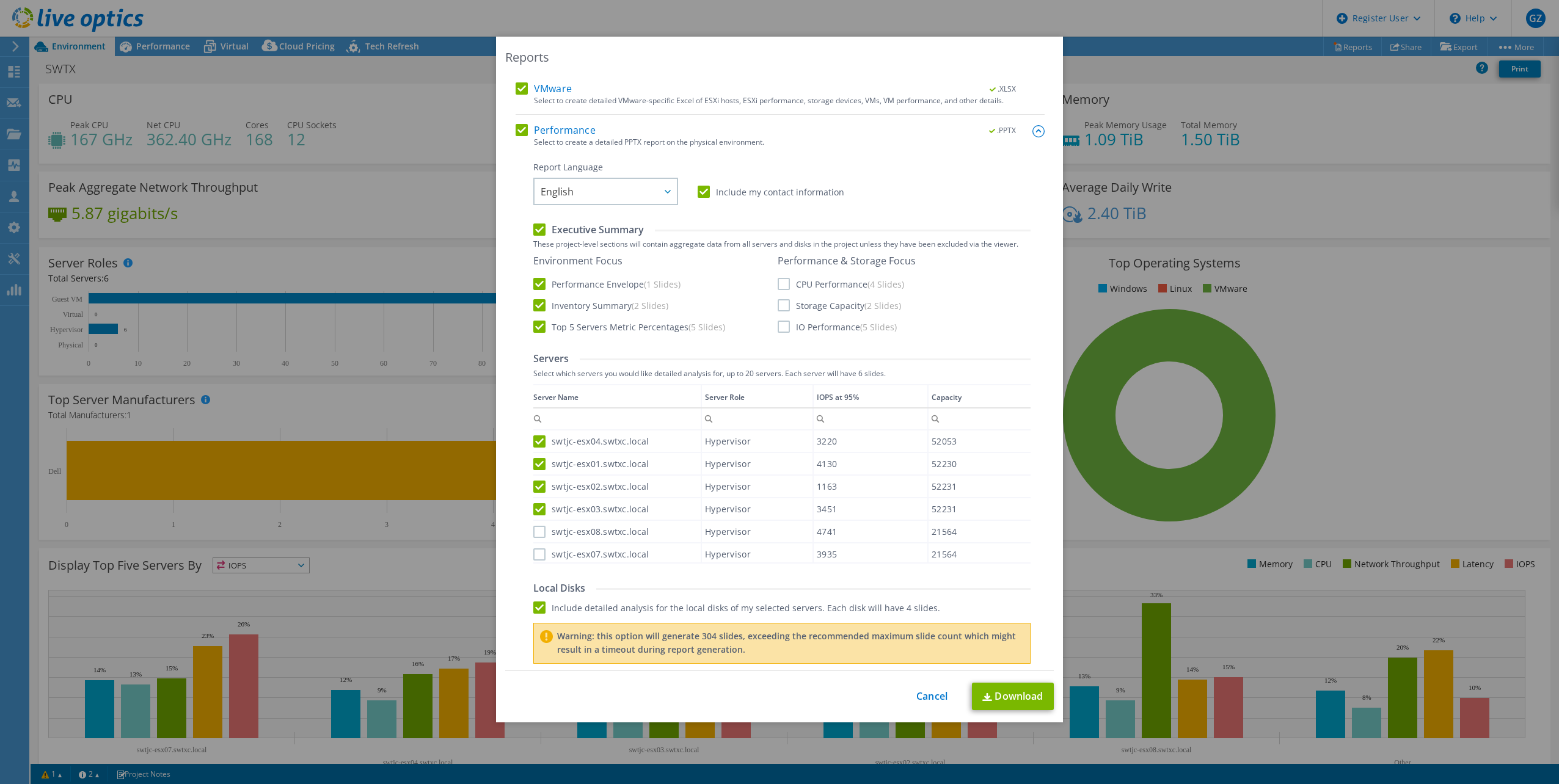
click at [0, 0] on input "swtjc-esx08.swtxc.local" at bounding box center [0, 0] width 0 height 0
click at [533, 548] on label "swtjc-esx07.swtxc.local" at bounding box center [591, 555] width 116 height 12
click at [0, 0] on input "swtjc-esx07.swtxc.local" at bounding box center [0, 0] width 0 height 0
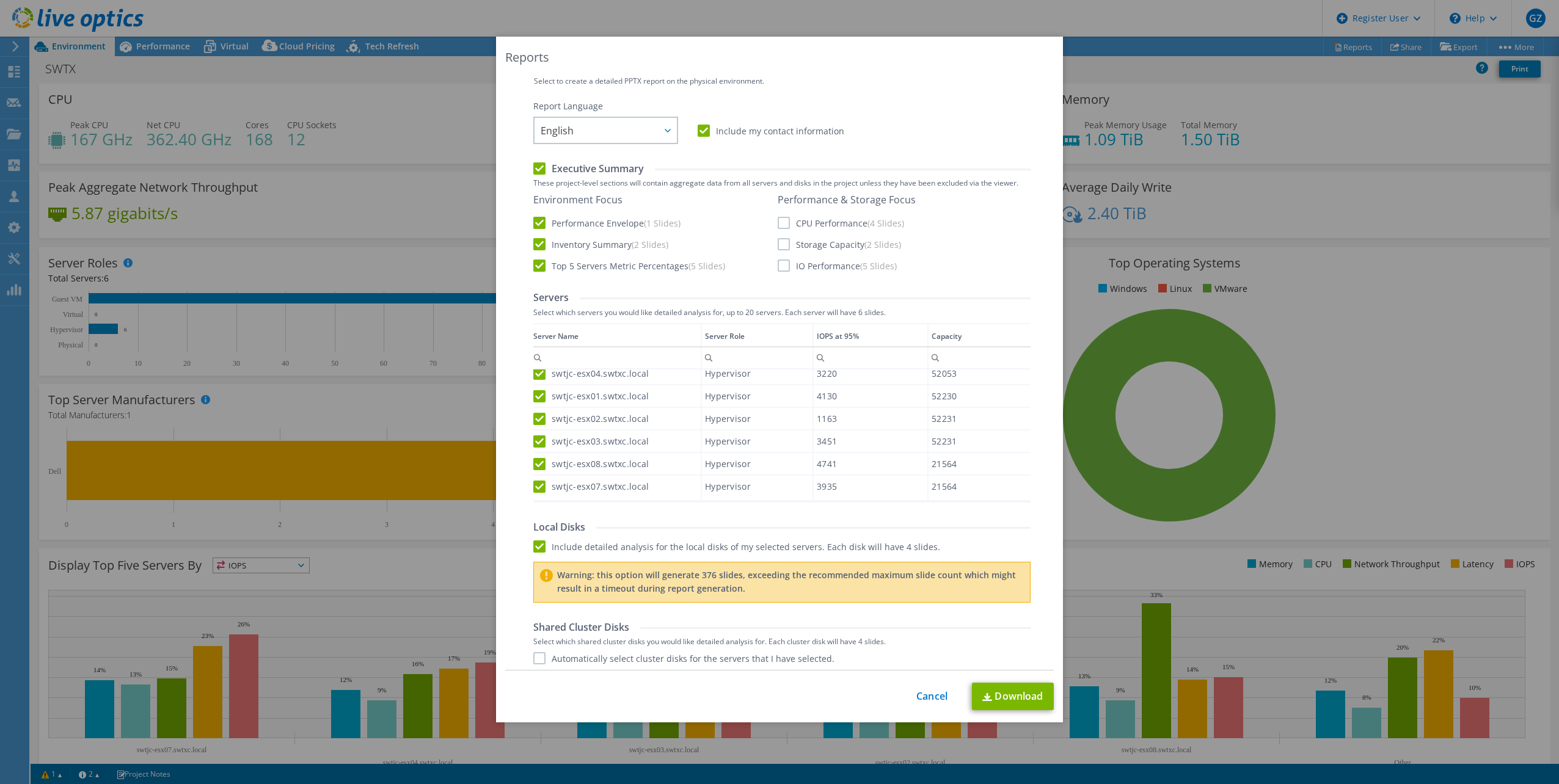
scroll to position [390, 0]
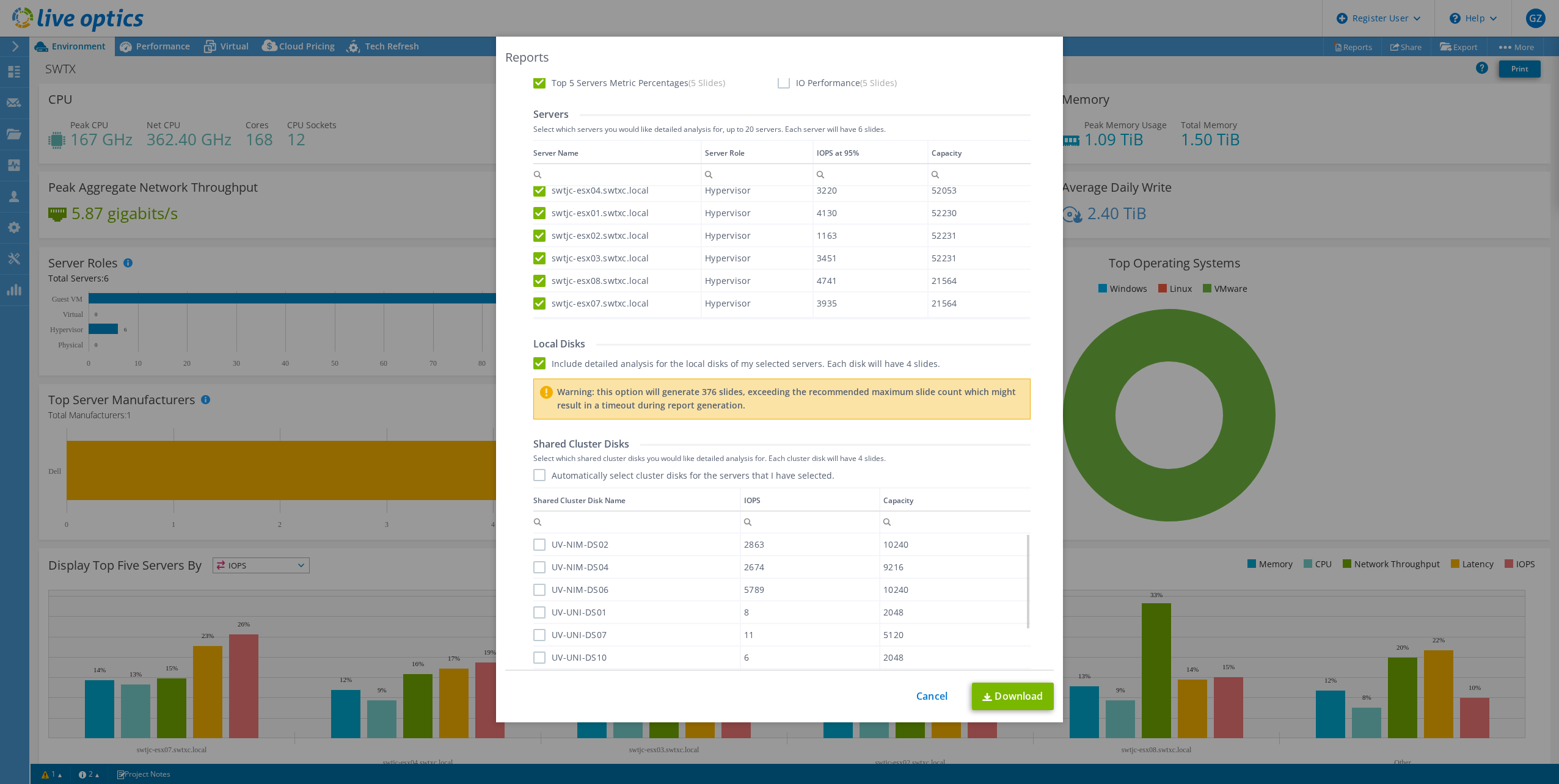
click at [541, 472] on label "Automatically select cluster disks for the servers that I have selected." at bounding box center [684, 475] width 301 height 12
click at [0, 0] on input "Automatically select cluster disks for the servers that I have selected." at bounding box center [0, 0] width 0 height 0
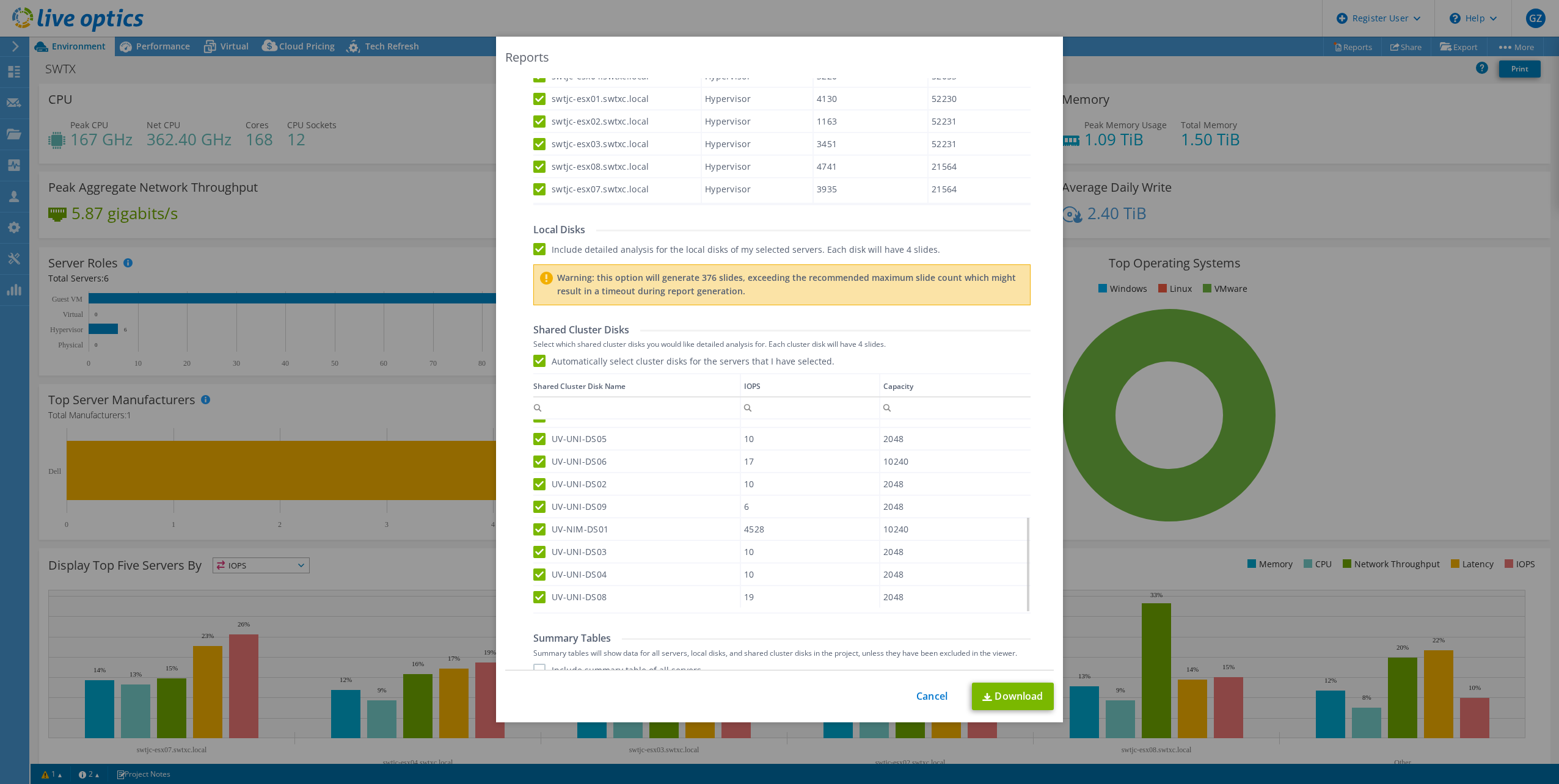
scroll to position [563, 0]
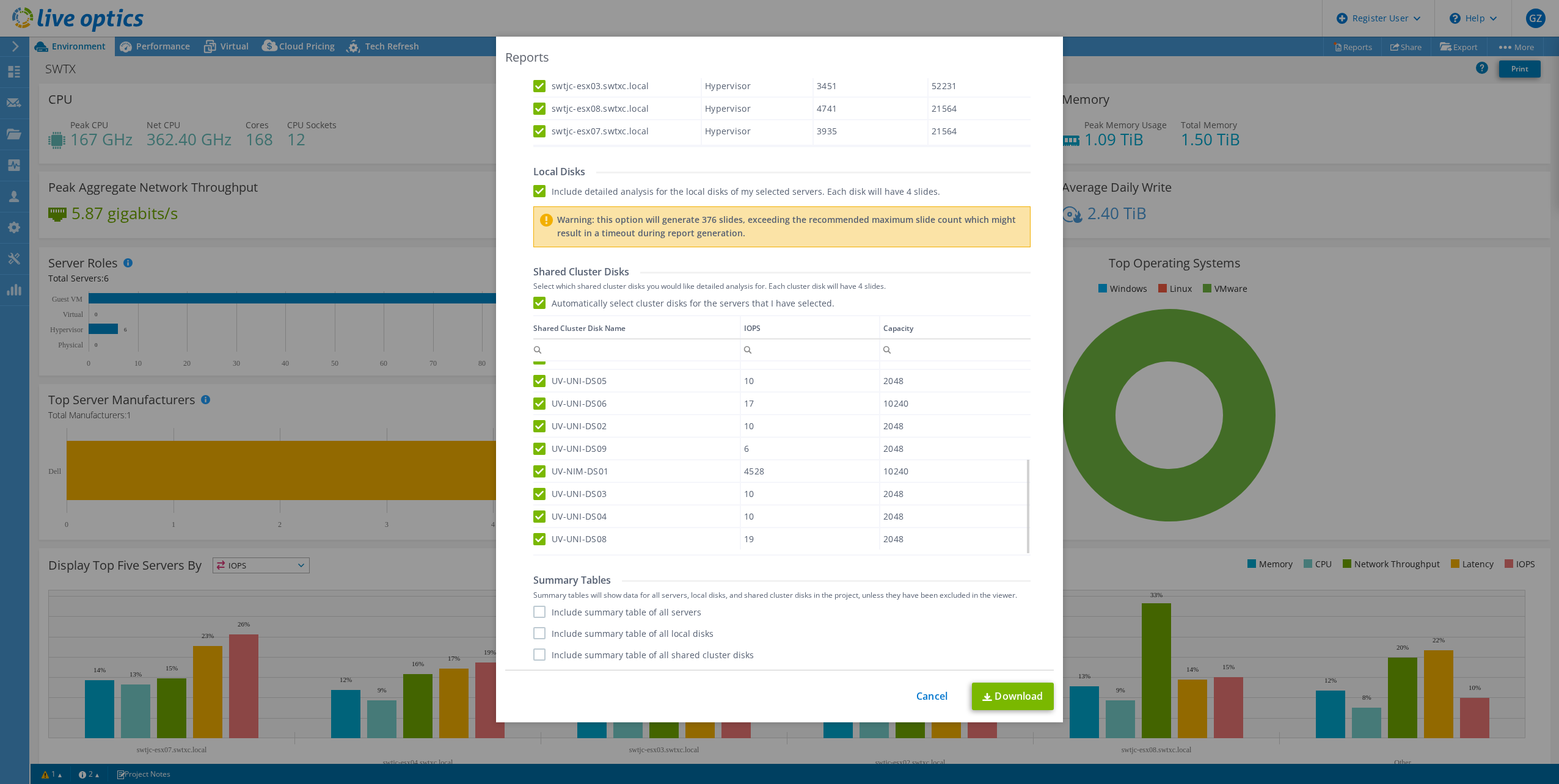
click at [536, 609] on label "Include summary table of all servers" at bounding box center [617, 612] width 168 height 12
click at [0, 0] on input "Include summary table of all servers" at bounding box center [0, 0] width 0 height 0
click at [535, 629] on label "Include summary table of all local disks" at bounding box center [623, 633] width 180 height 12
click at [0, 0] on input "Include summary table of all local disks" at bounding box center [0, 0] width 0 height 0
click at [539, 655] on label "Include summary table of all shared cluster disks" at bounding box center [643, 655] width 221 height 12
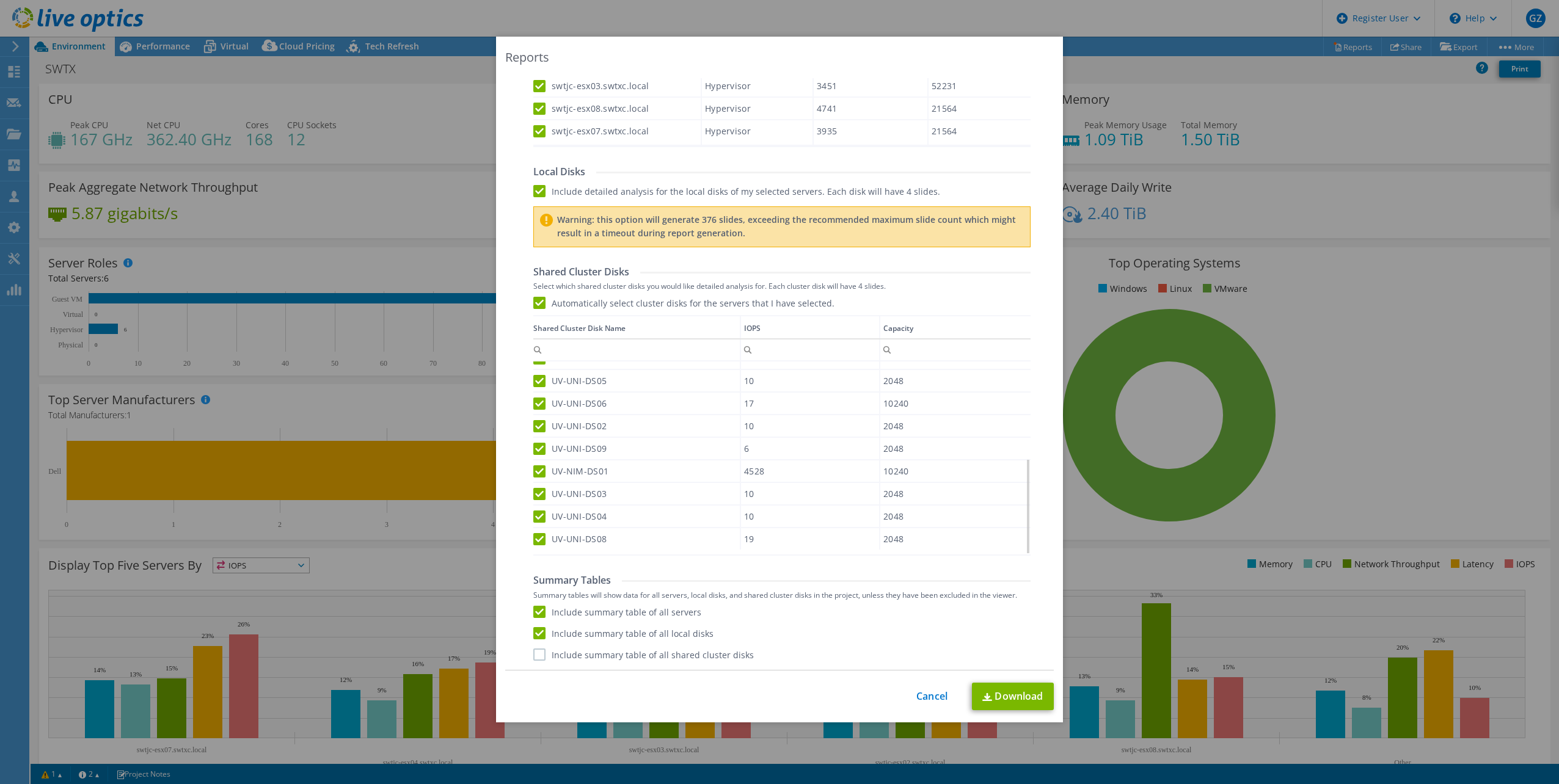
click at [0, 0] on input "Include summary table of all shared cluster disks" at bounding box center [0, 0] width 0 height 0
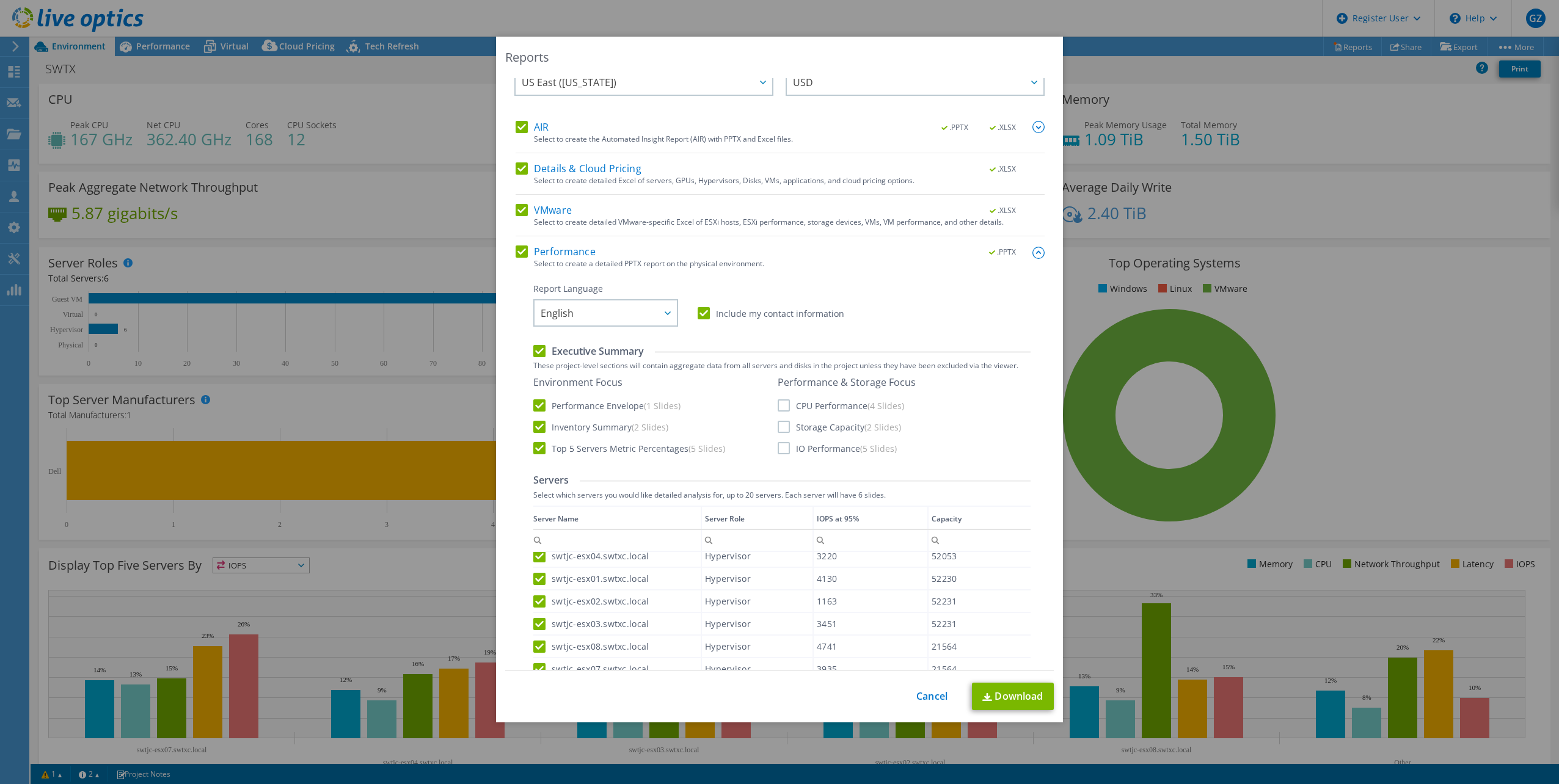
scroll to position [0, 0]
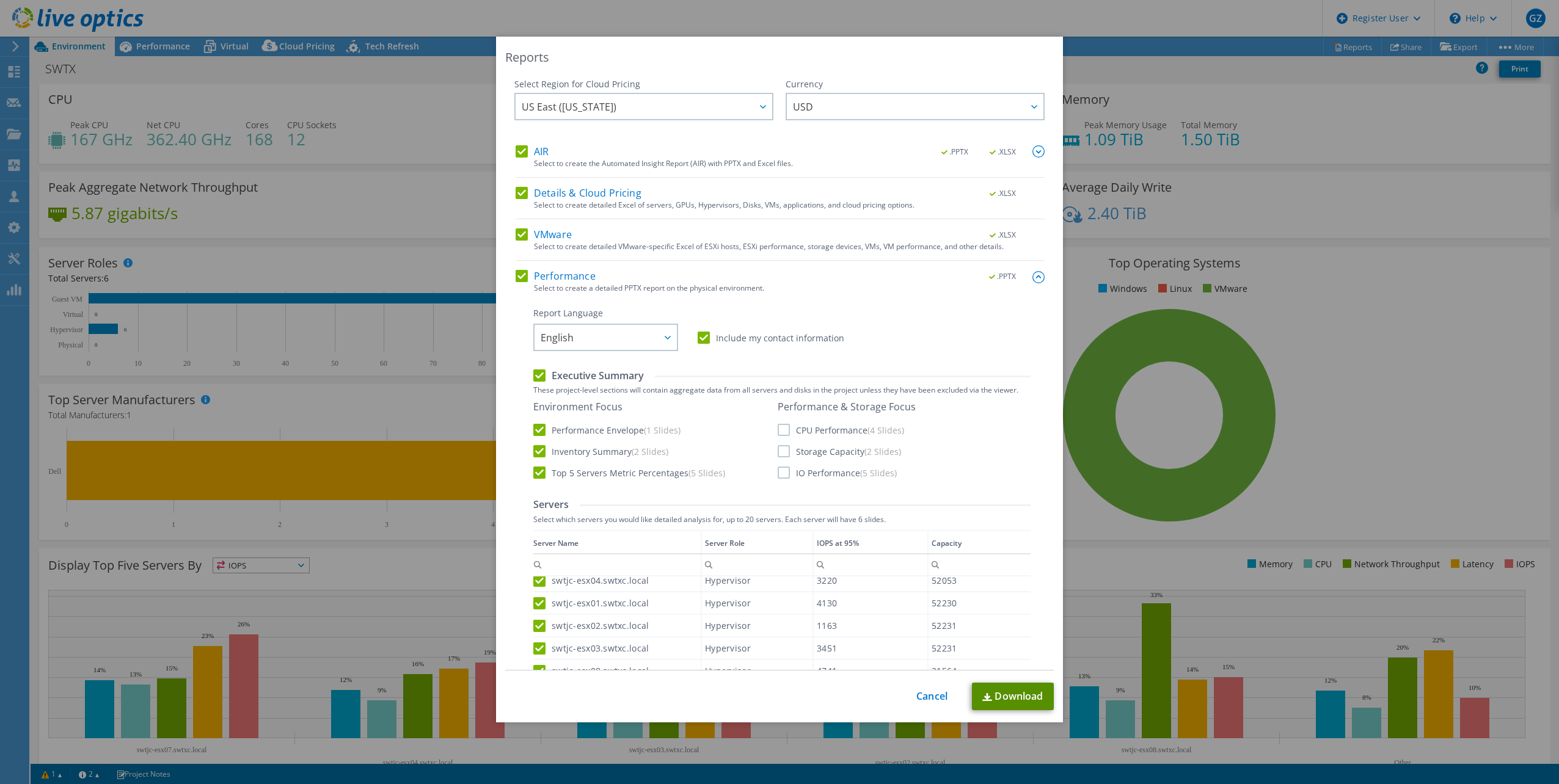
click at [1016, 702] on link "Download" at bounding box center [1013, 696] width 82 height 27
click at [924, 696] on link "Cancel" at bounding box center [932, 696] width 31 height 12
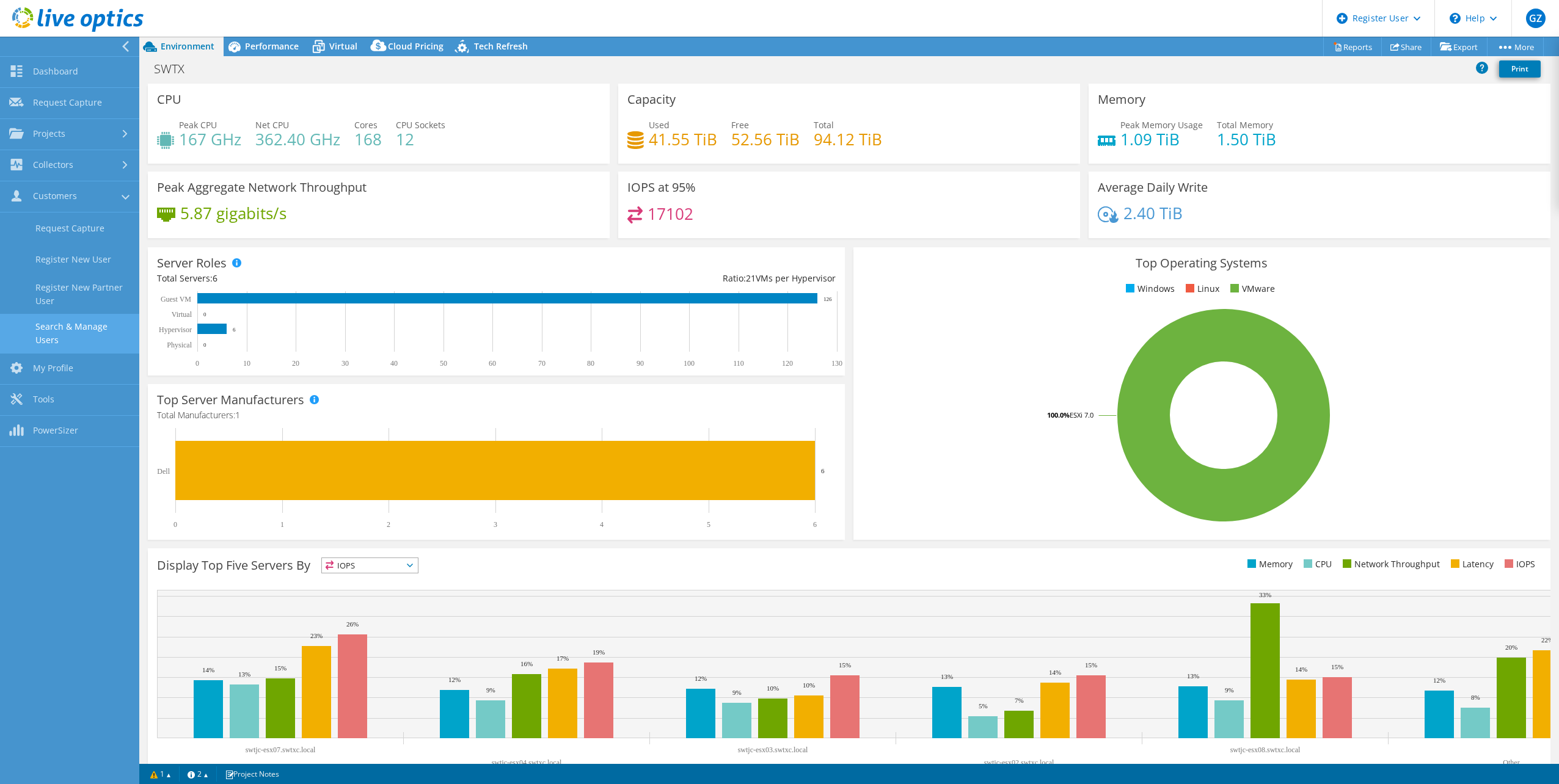
click at [111, 323] on link "Search & Manage Users" at bounding box center [69, 333] width 139 height 39
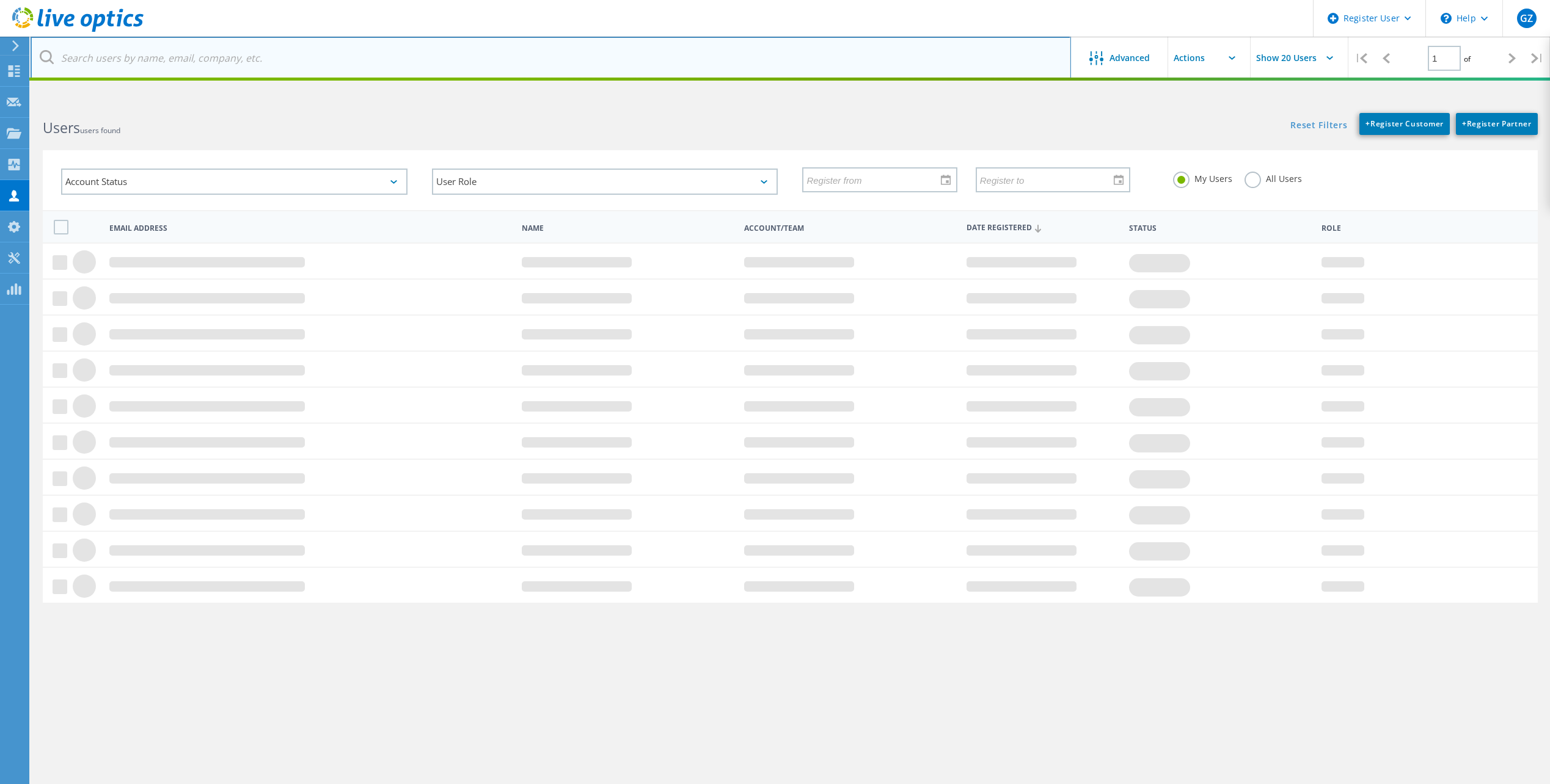
click at [273, 64] on input "text" at bounding box center [550, 58] width 1040 height 43
paste input "jake.ross@sas-shoes.net"
type input "jake.ross@sas-shoes.net"
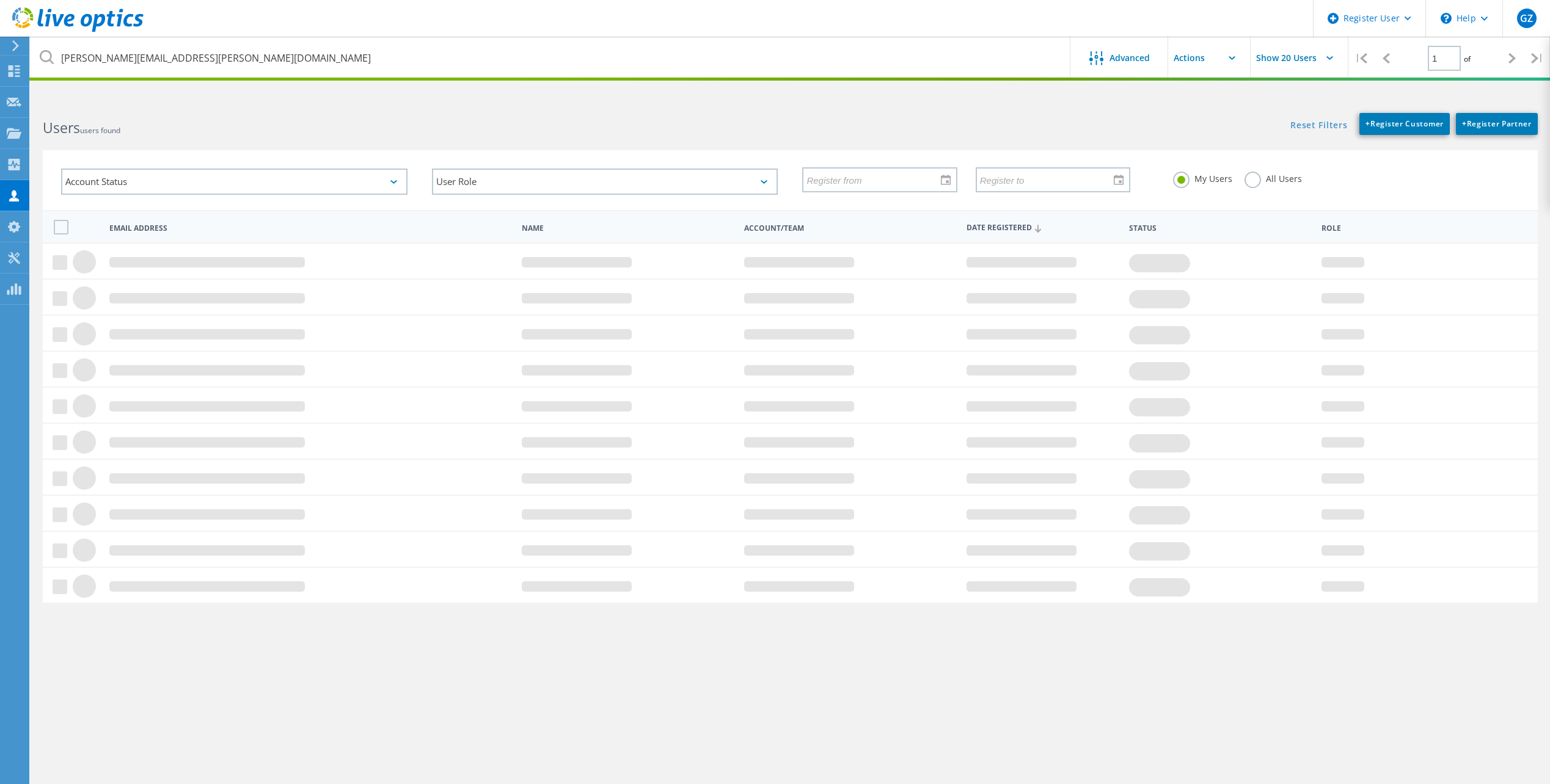
click at [528, 117] on div "Users users found" at bounding box center [410, 117] width 760 height 32
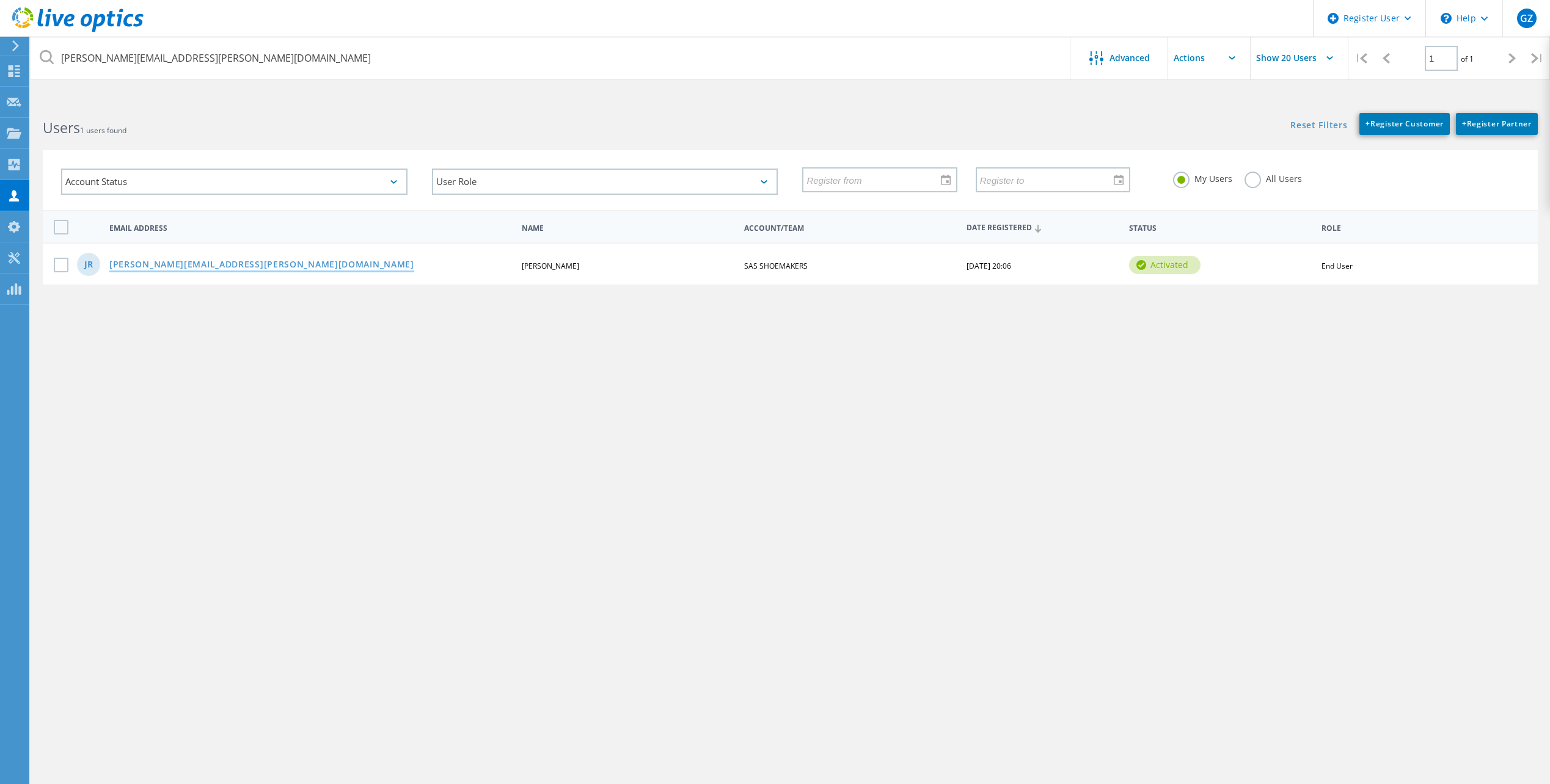
click at [194, 262] on link "jake.ross@sas-shoes.net" at bounding box center [262, 265] width 305 height 11
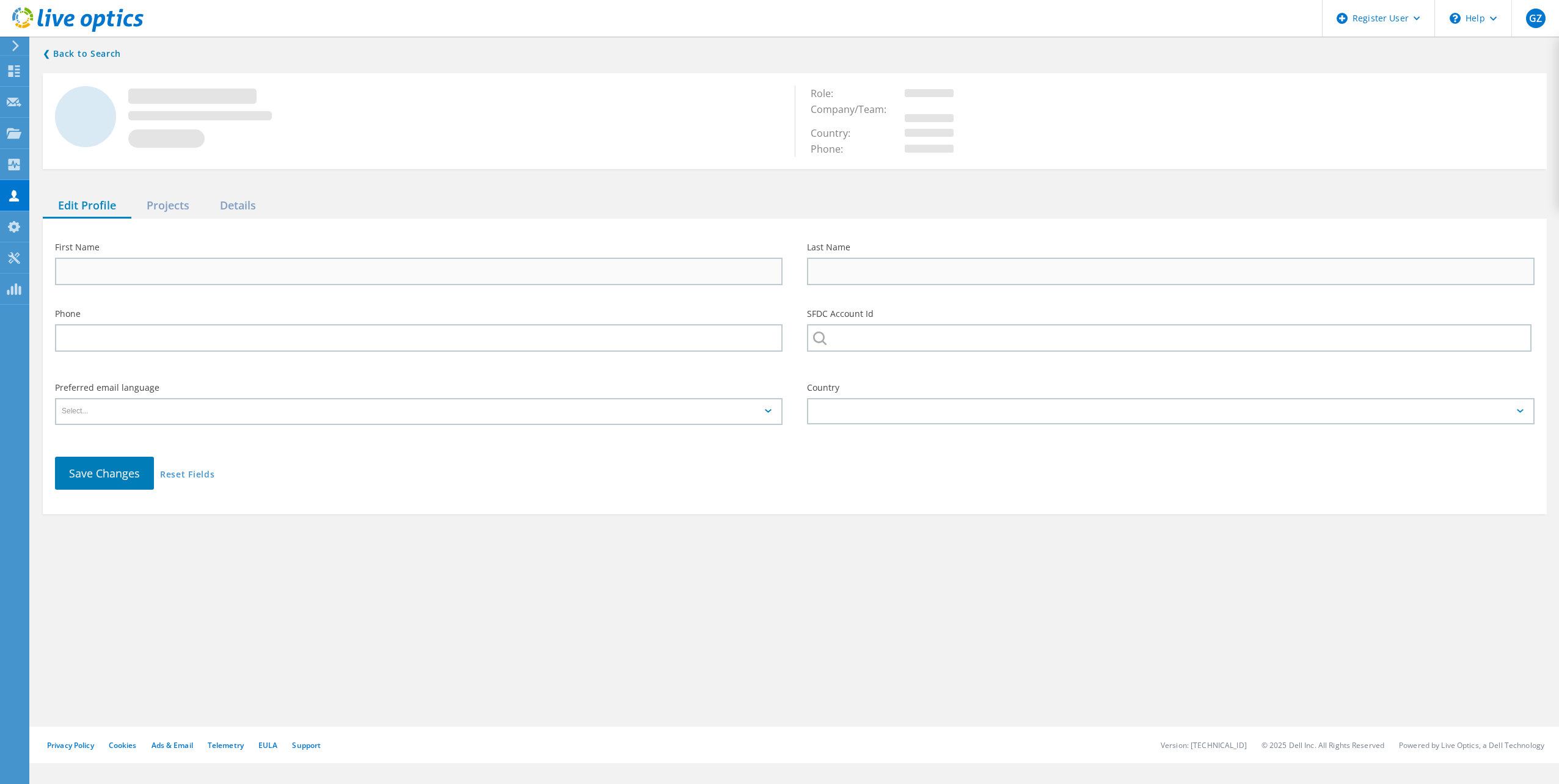
type input "Jake"
type input "Ross"
type input "SAS SHOEMAKERS"
type input "English"
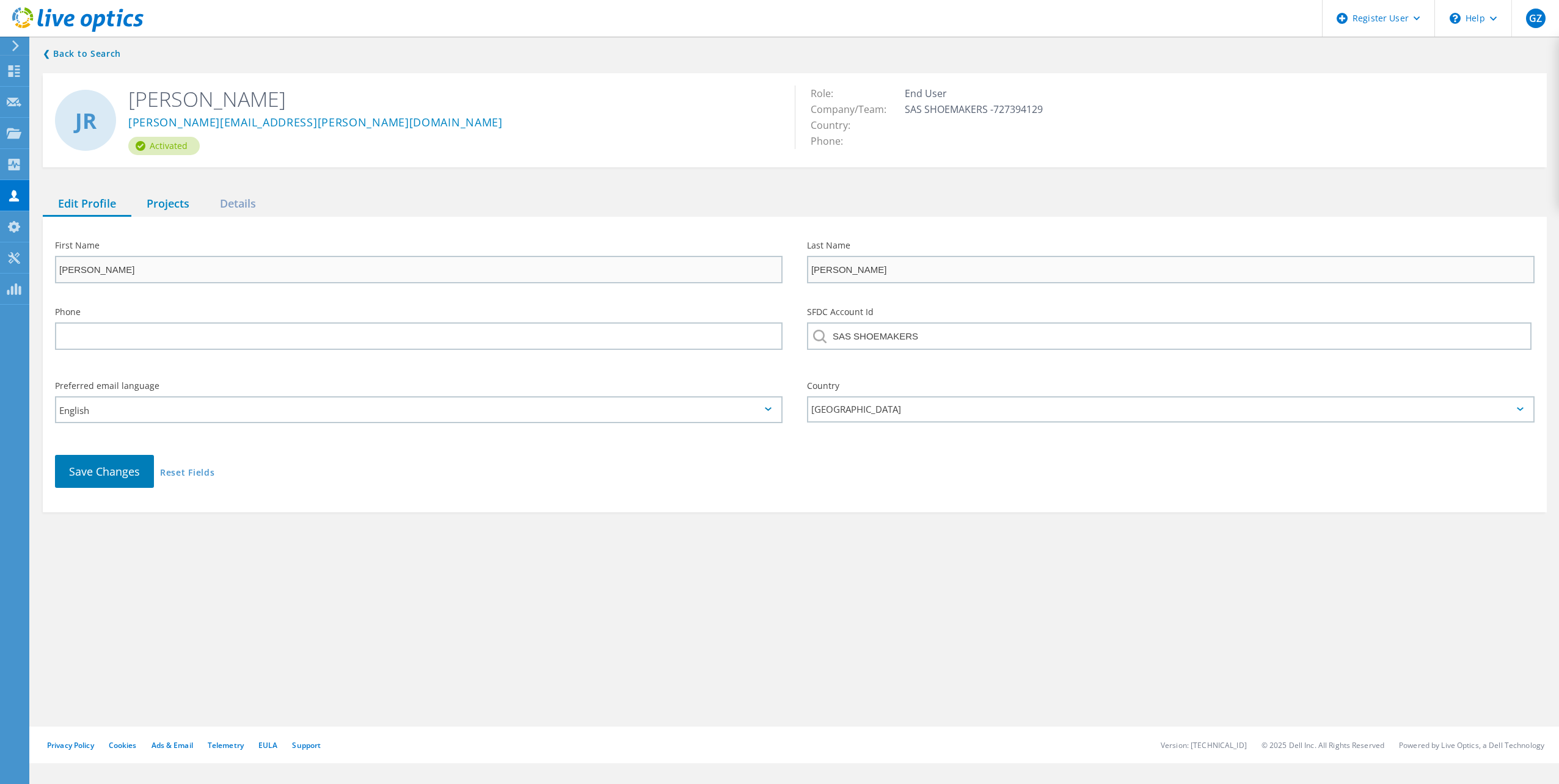
click at [170, 203] on div "Projects" at bounding box center [168, 204] width 74 height 25
